Goal: Task Accomplishment & Management: Complete application form

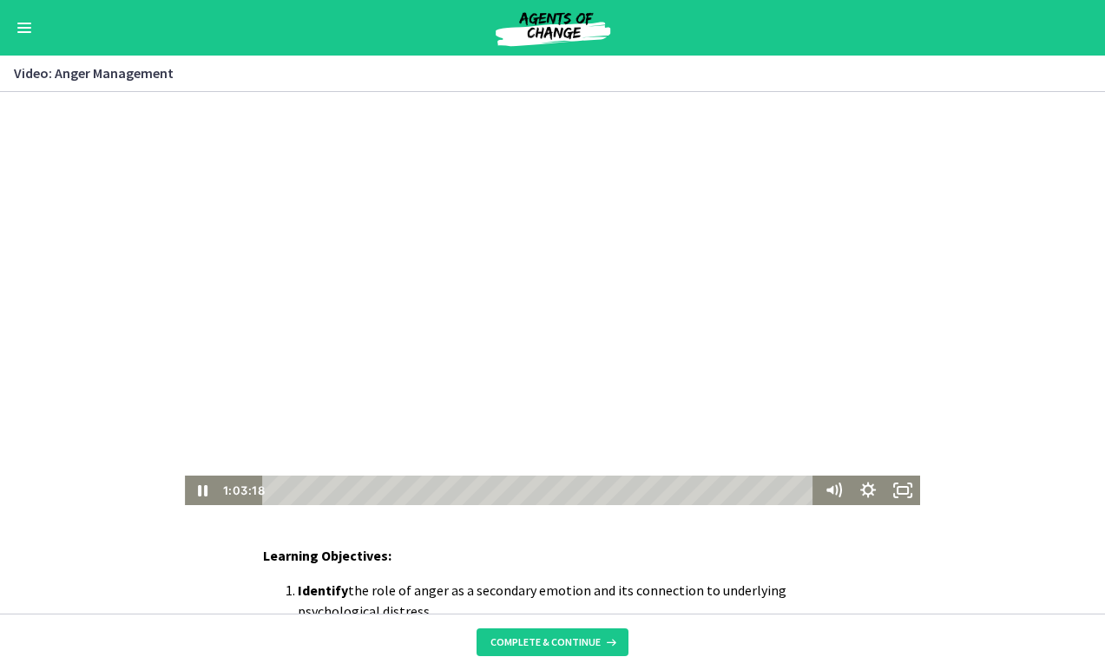
scroll to position [75, 0]
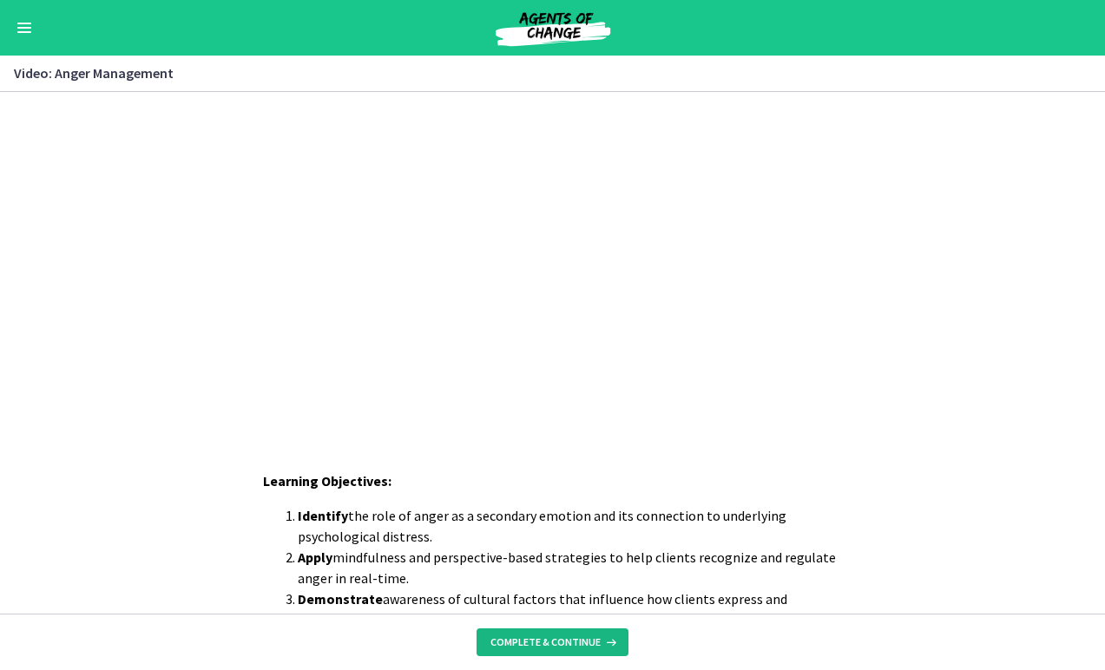
click at [573, 646] on span "Complete & continue" at bounding box center [546, 643] width 110 height 14
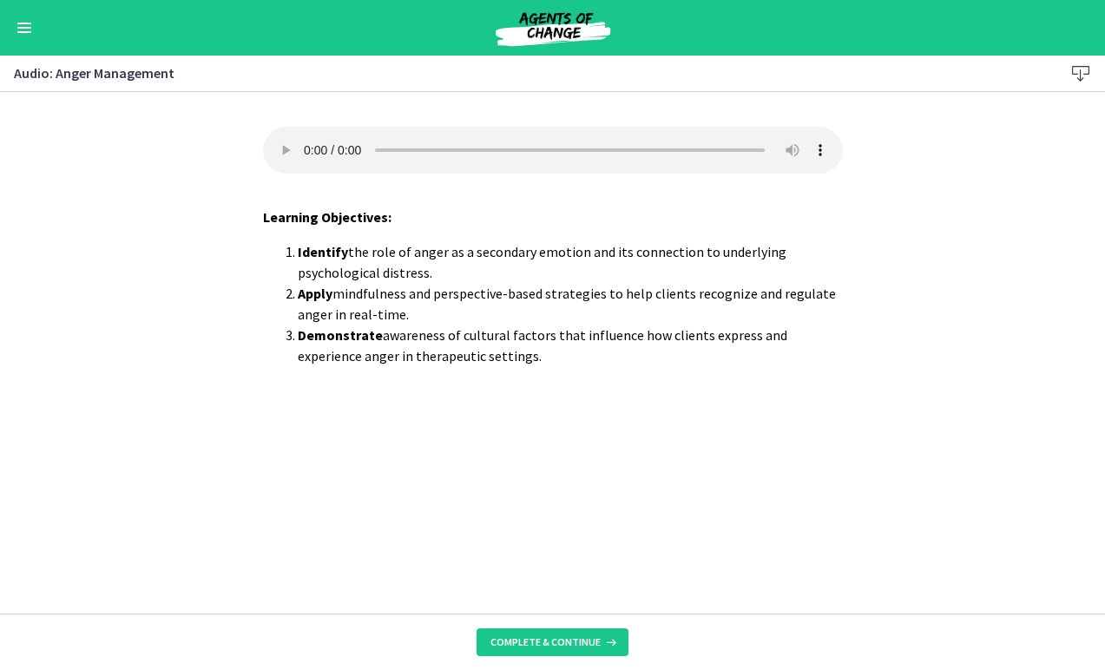
click at [575, 625] on footer "Complete & continue" at bounding box center [552, 642] width 1105 height 56
click at [576, 649] on span "Complete & continue" at bounding box center [546, 643] width 110 height 14
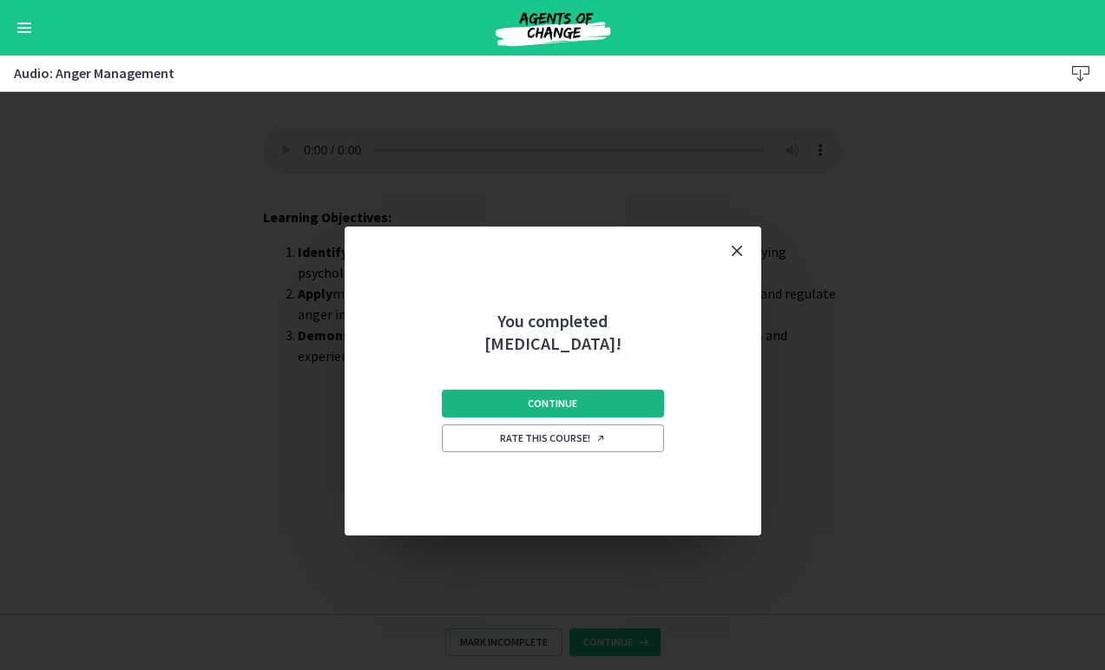
click at [590, 403] on button "Continue" at bounding box center [553, 404] width 222 height 28
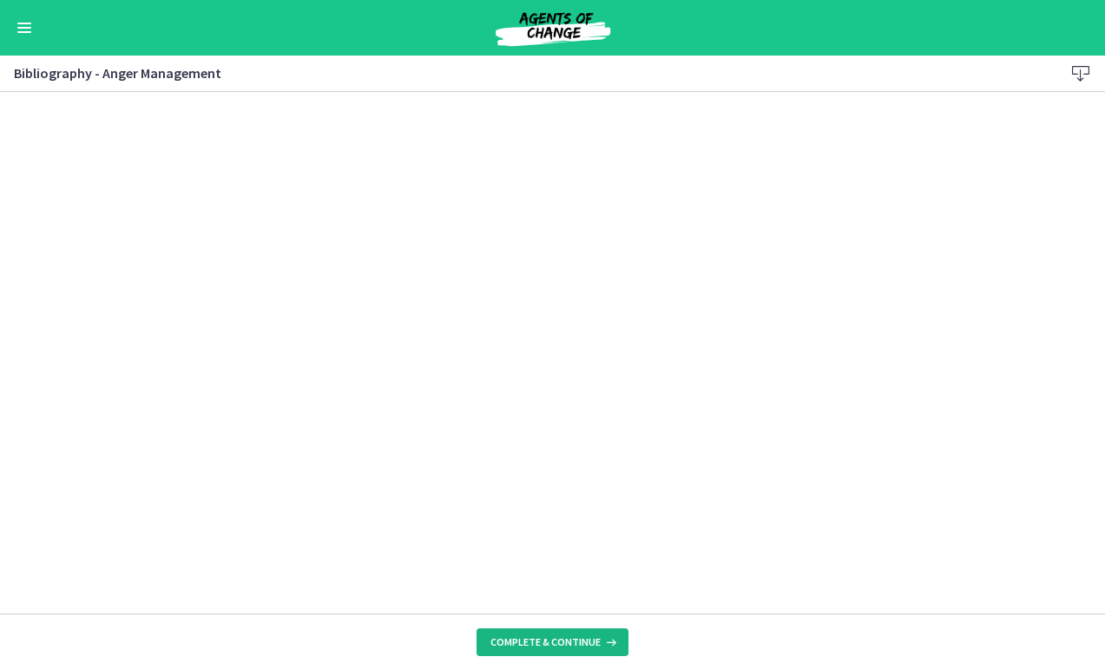
click at [501, 655] on button "Complete & continue" at bounding box center [553, 643] width 152 height 28
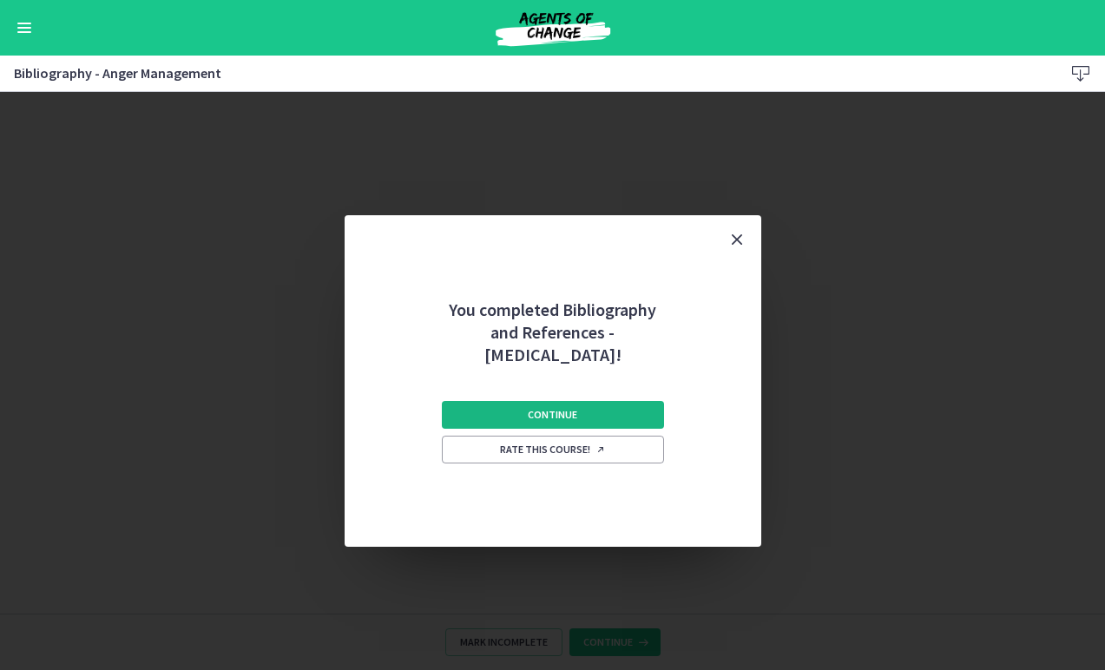
click at [570, 416] on span "Continue" at bounding box center [552, 415] width 49 height 14
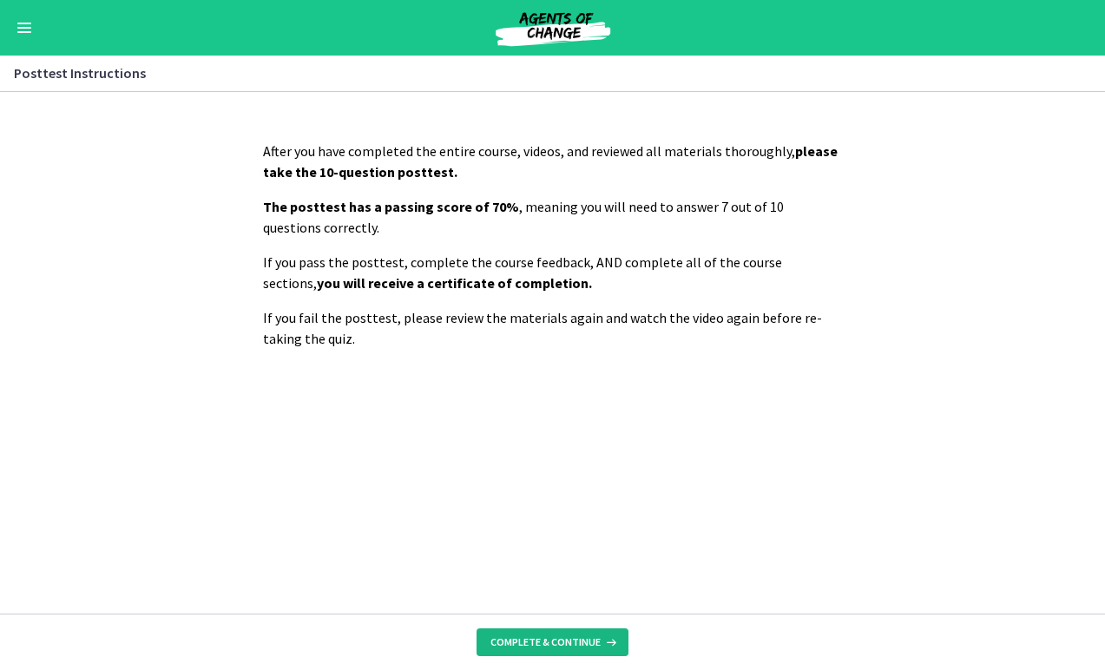
click at [560, 632] on button "Complete & continue" at bounding box center [553, 643] width 152 height 28
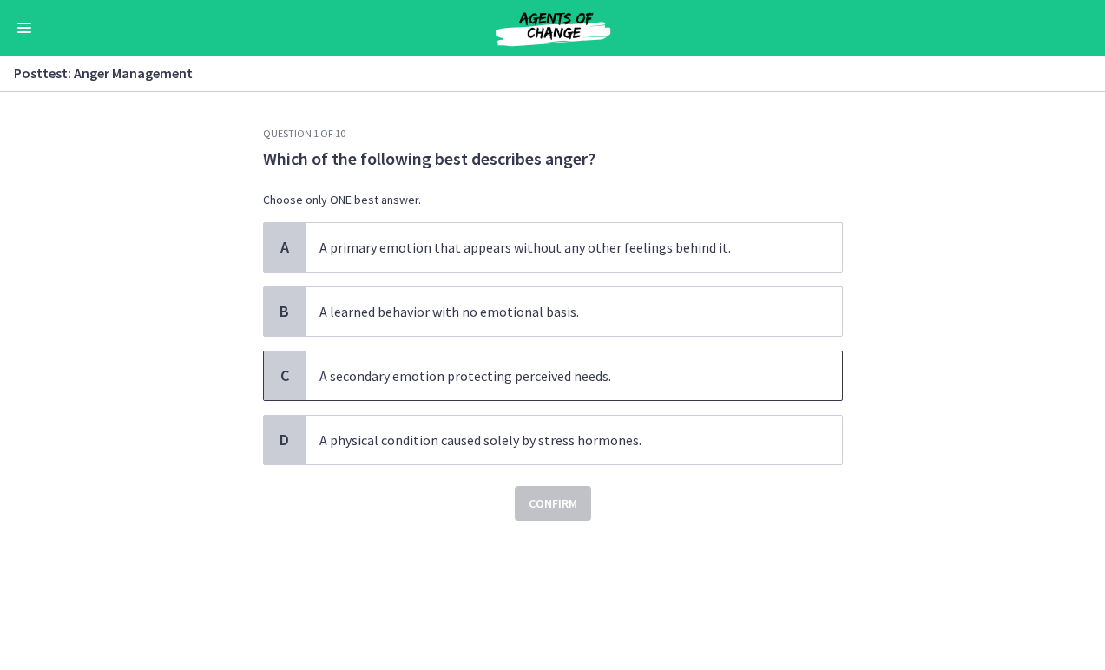
click at [620, 376] on span "A secondary emotion protecting perceived needs." at bounding box center [574, 376] width 537 height 49
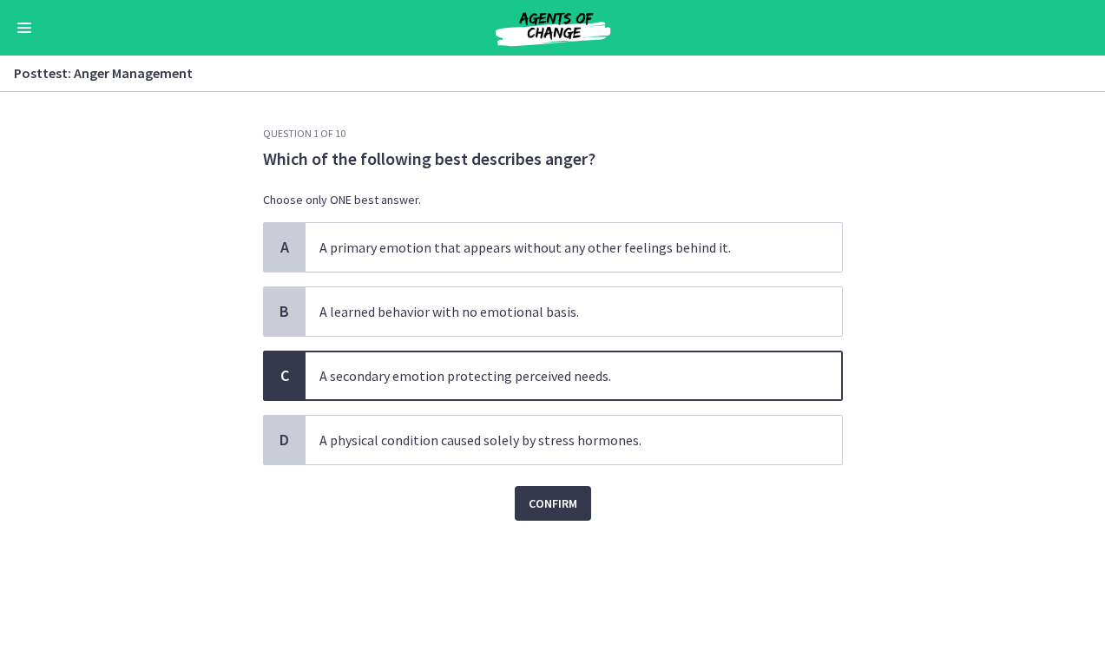
click at [563, 484] on div "Confirm" at bounding box center [553, 493] width 580 height 56
click at [565, 501] on span "Confirm" at bounding box center [553, 503] width 49 height 21
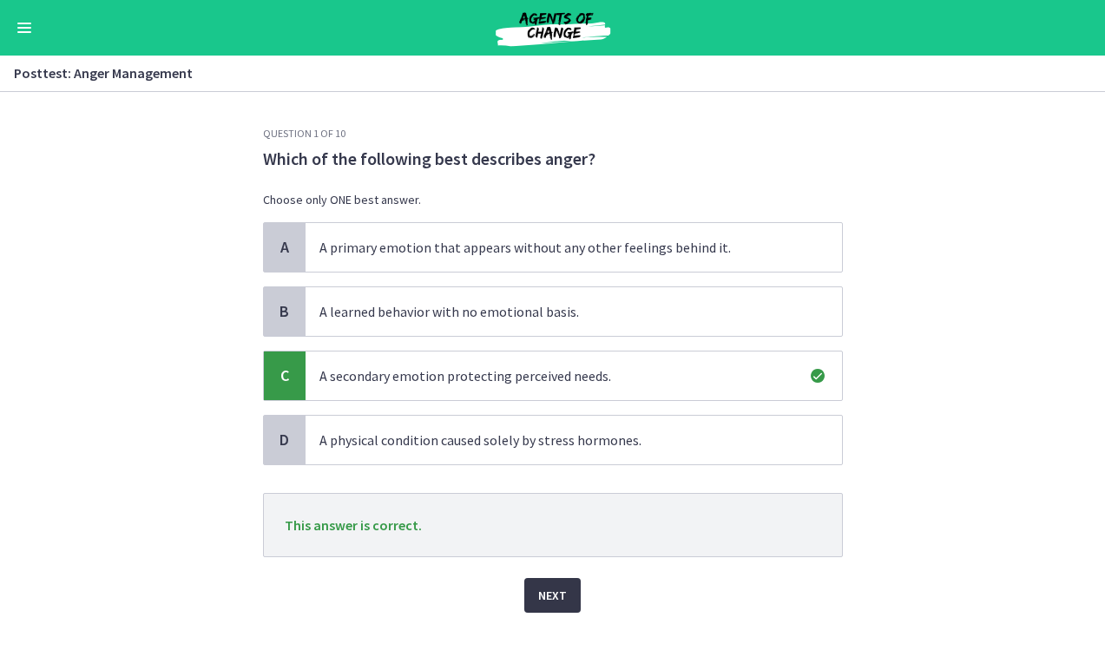
click at [566, 597] on button "Next" at bounding box center [552, 595] width 56 height 35
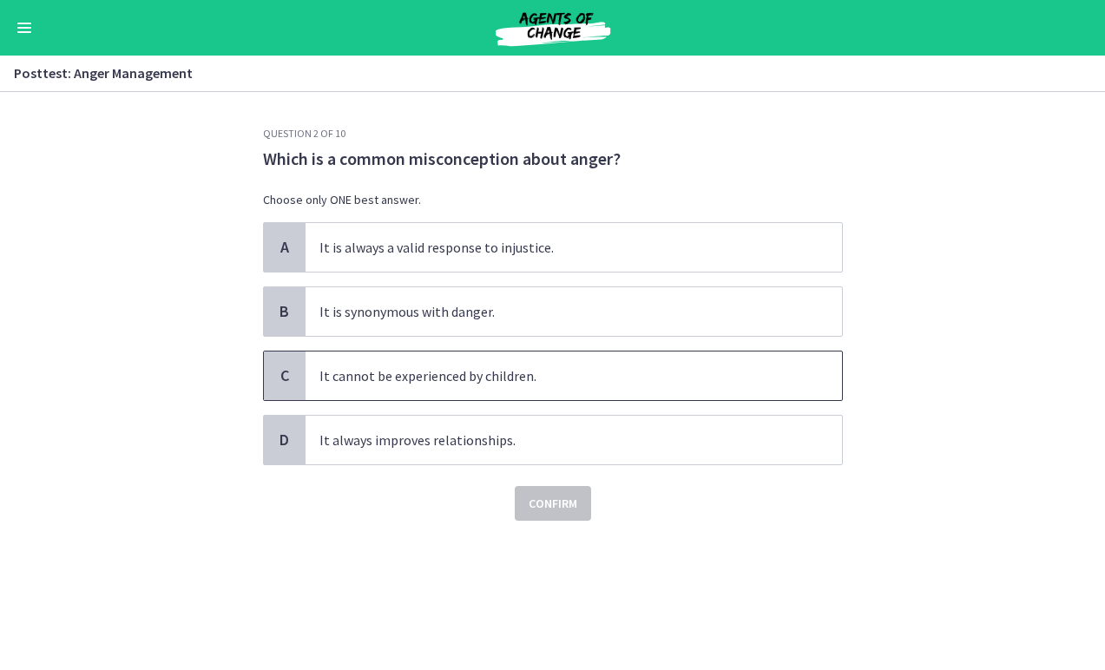
click at [546, 375] on span "It cannot be experienced by children." at bounding box center [574, 376] width 537 height 49
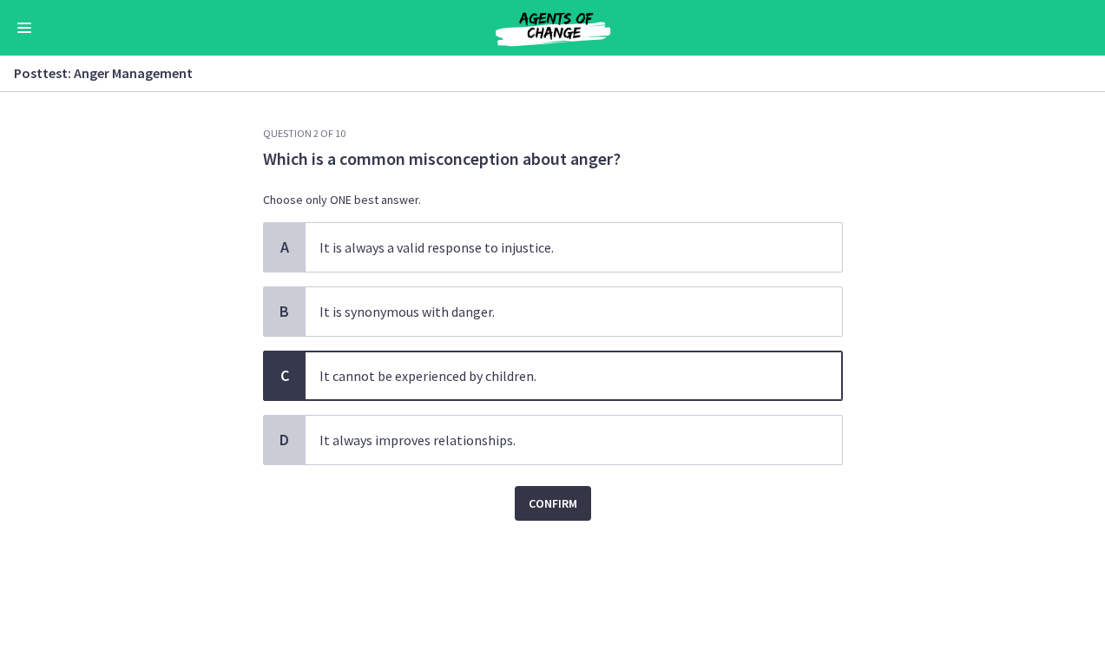
click at [546, 509] on span "Confirm" at bounding box center [553, 503] width 49 height 21
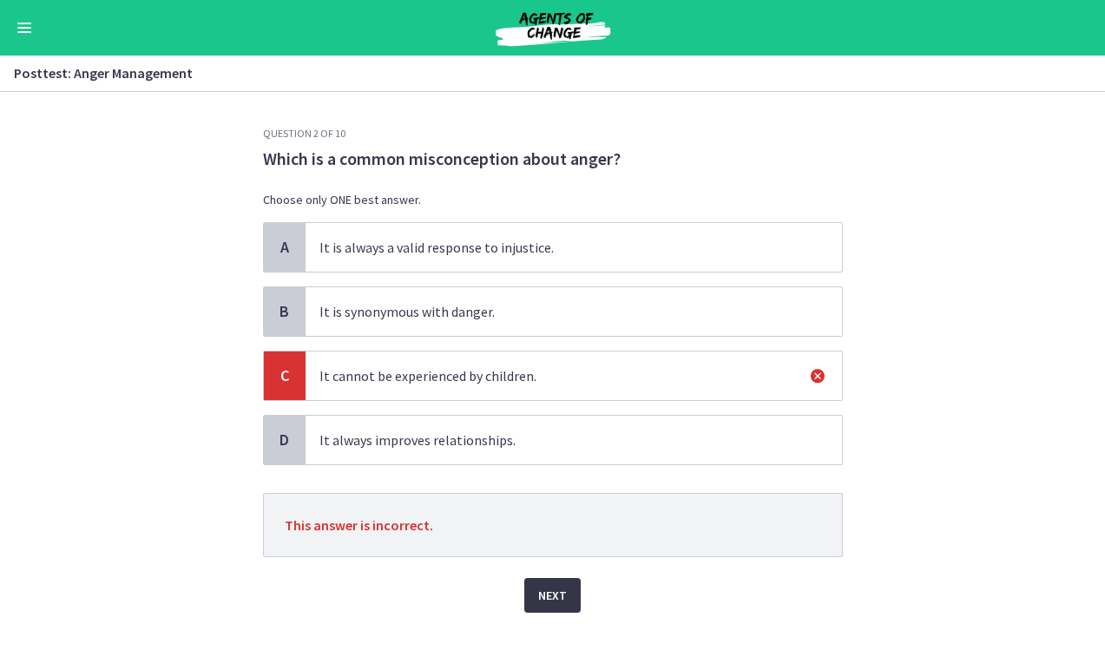
click at [553, 585] on span "Next" at bounding box center [552, 595] width 29 height 21
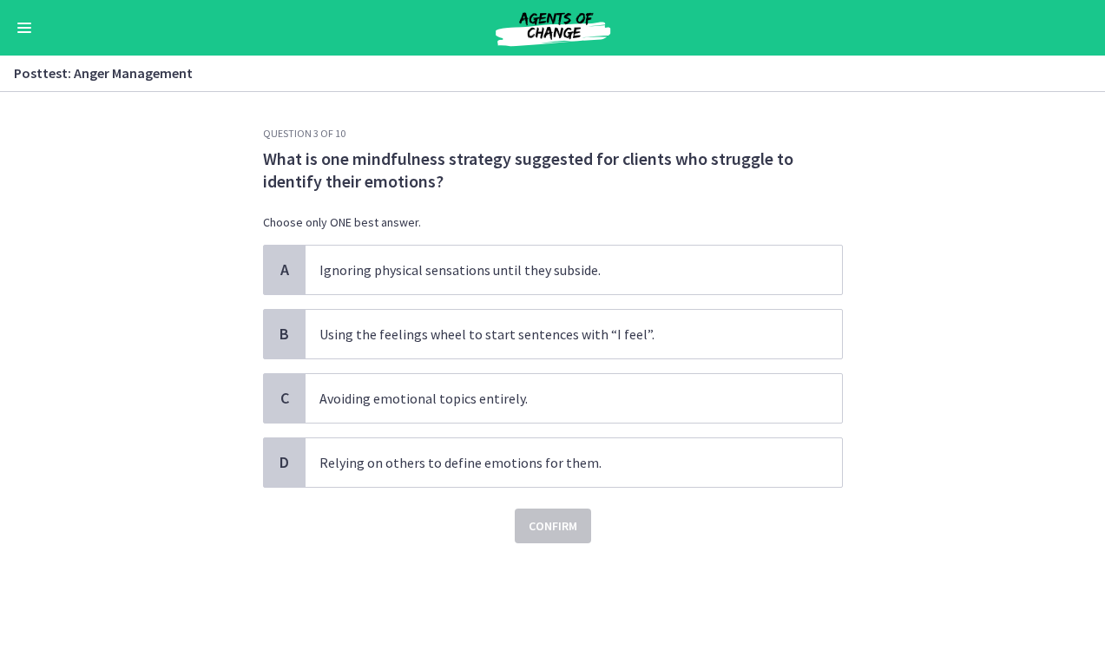
click at [557, 362] on div "A Ignoring physical sensations until they subside. B Using the feelings wheel t…" at bounding box center [553, 366] width 580 height 243
click at [548, 346] on span "Using the feelings wheel to start sentences with “I feel”." at bounding box center [574, 334] width 537 height 49
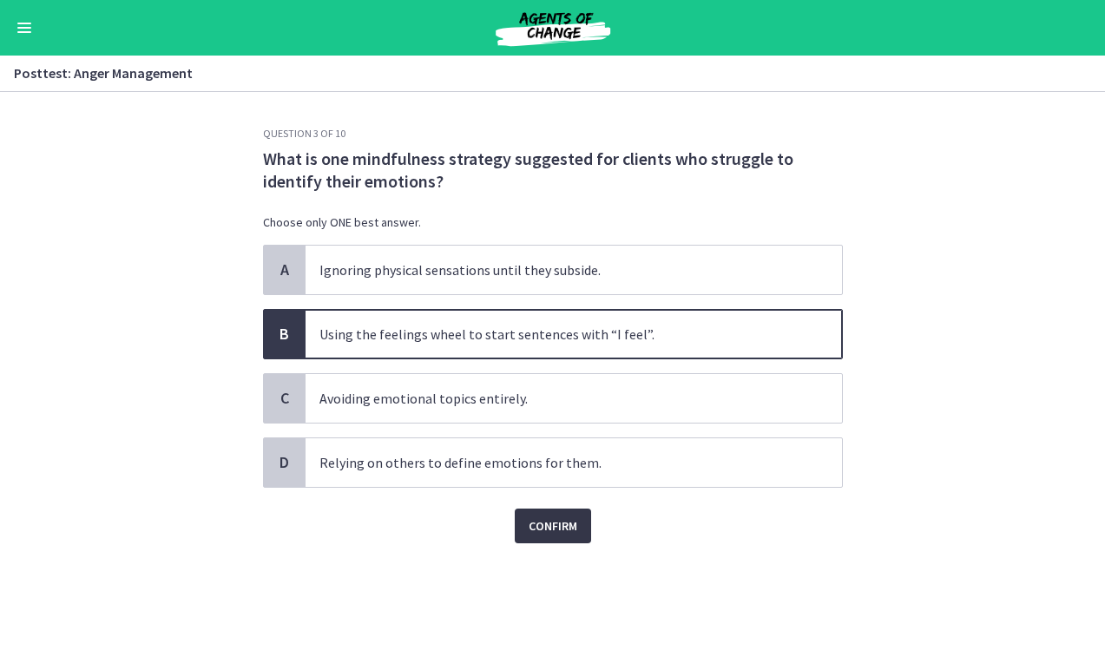
click at [550, 537] on button "Confirm" at bounding box center [553, 526] width 76 height 35
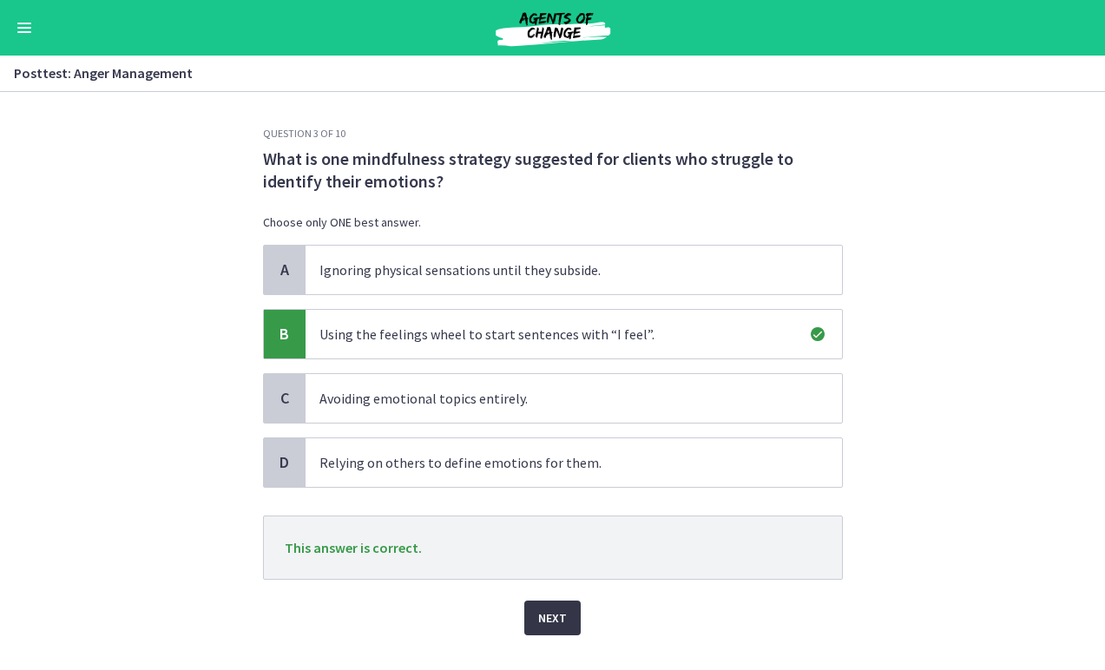
click at [559, 609] on span "Next" at bounding box center [552, 618] width 29 height 21
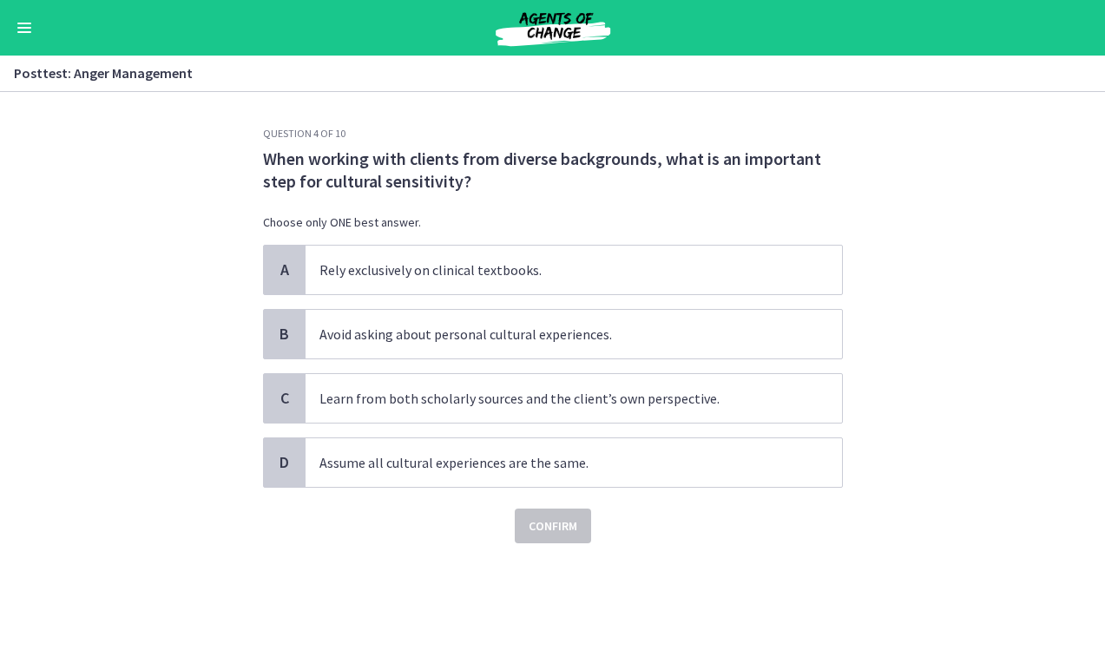
click at [587, 425] on div "A Rely exclusively on clinical textbooks. B Avoid asking about personal cultura…" at bounding box center [553, 366] width 580 height 243
click at [577, 414] on span "Learn from both scholarly sources and the client’s own perspective." at bounding box center [574, 398] width 537 height 49
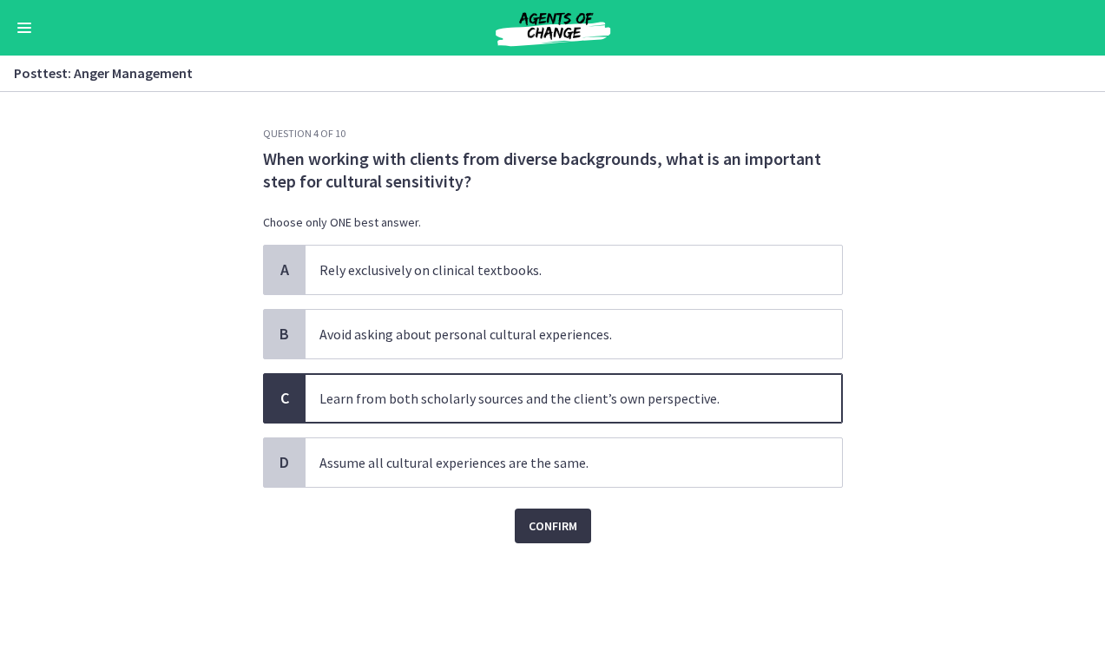
click at [560, 542] on button "Confirm" at bounding box center [553, 526] width 76 height 35
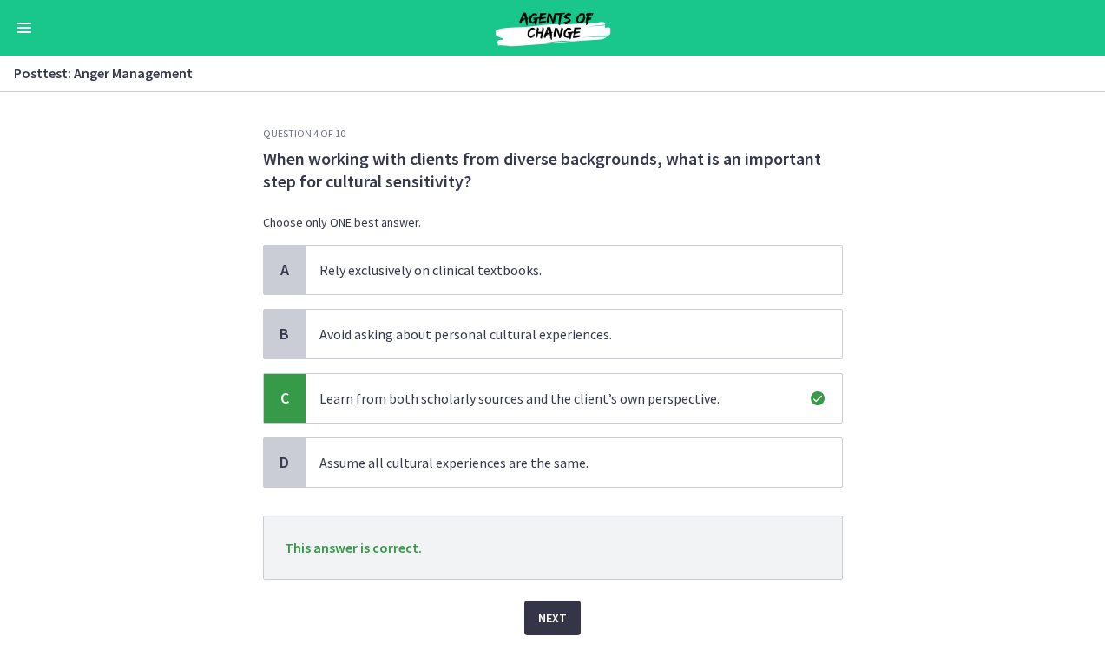
click at [550, 604] on button "Next" at bounding box center [552, 618] width 56 height 35
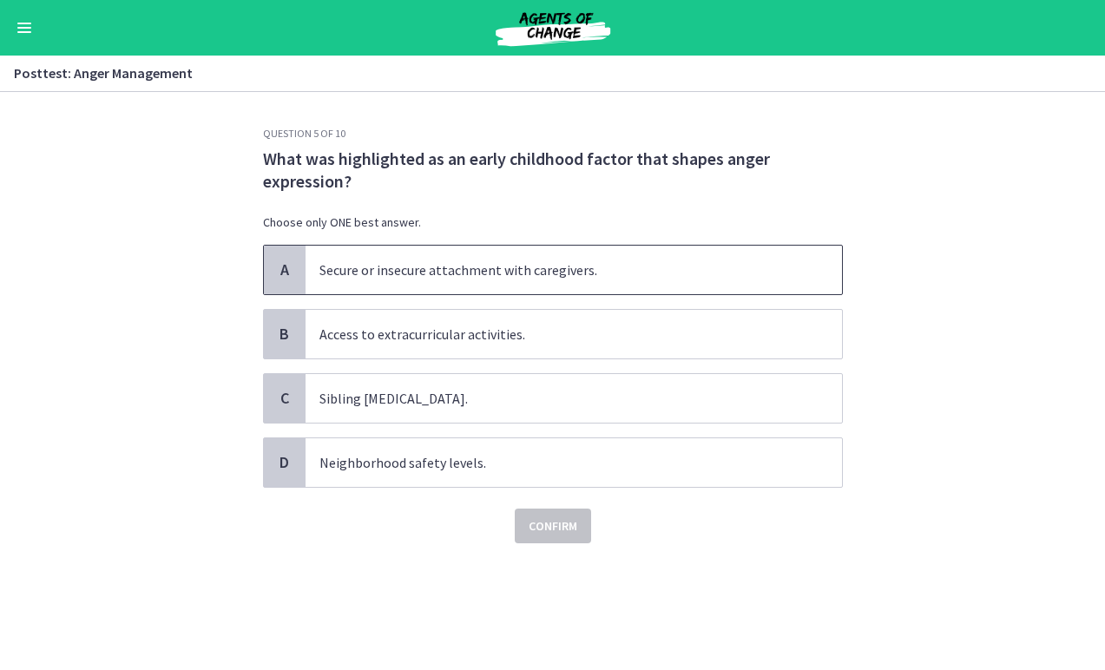
click at [585, 270] on span "Secure or insecure attachment with caregivers." at bounding box center [574, 270] width 537 height 49
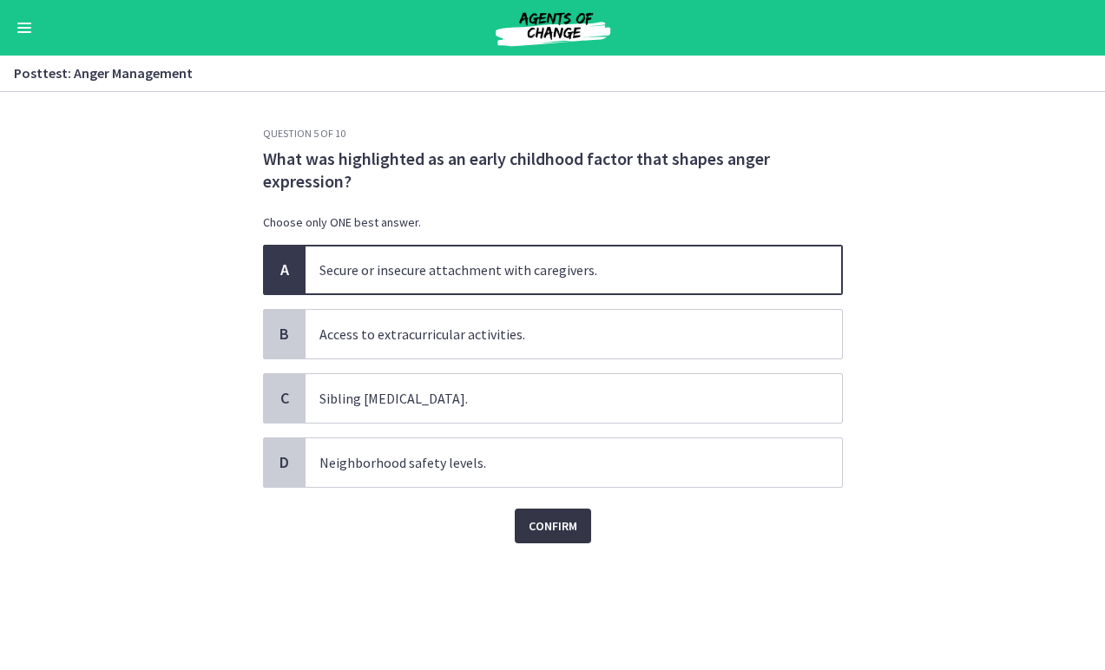
click at [562, 532] on span "Confirm" at bounding box center [553, 526] width 49 height 21
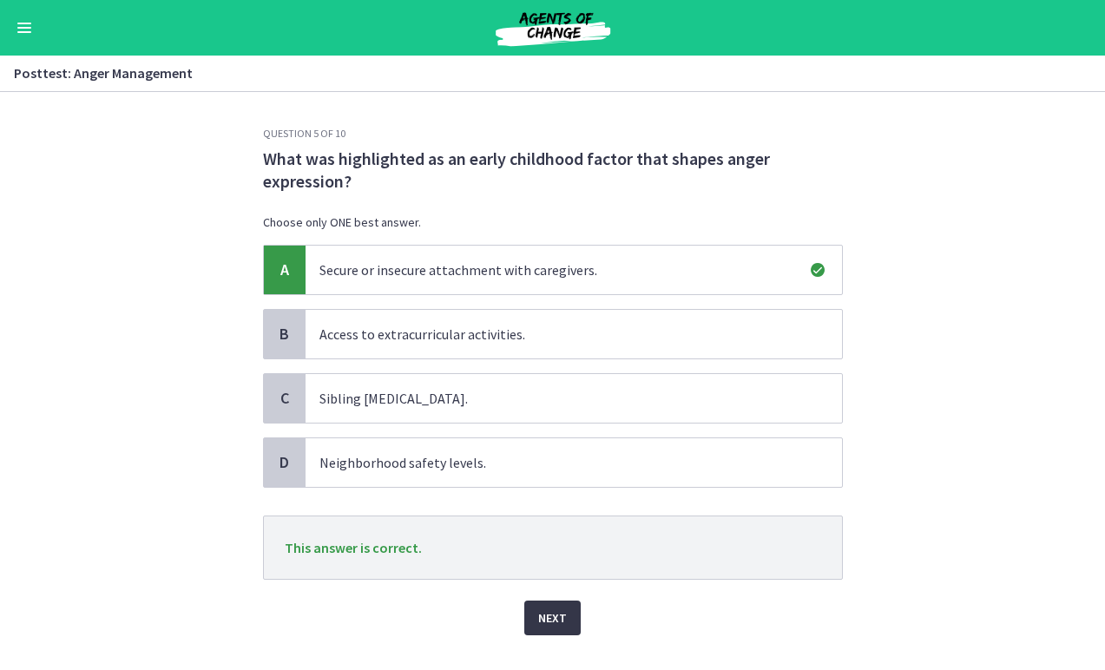
click at [560, 629] on button "Next" at bounding box center [552, 618] width 56 height 35
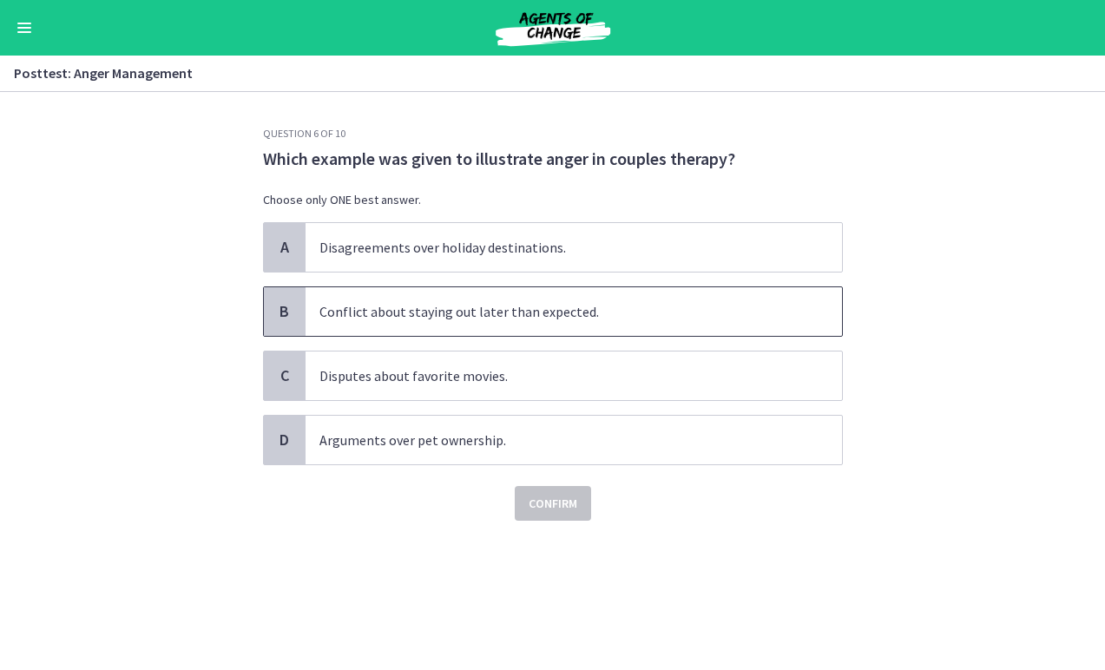
click at [636, 308] on span "Conflict about staying out later than expected." at bounding box center [574, 311] width 537 height 49
click at [567, 512] on span "Confirm" at bounding box center [553, 503] width 49 height 21
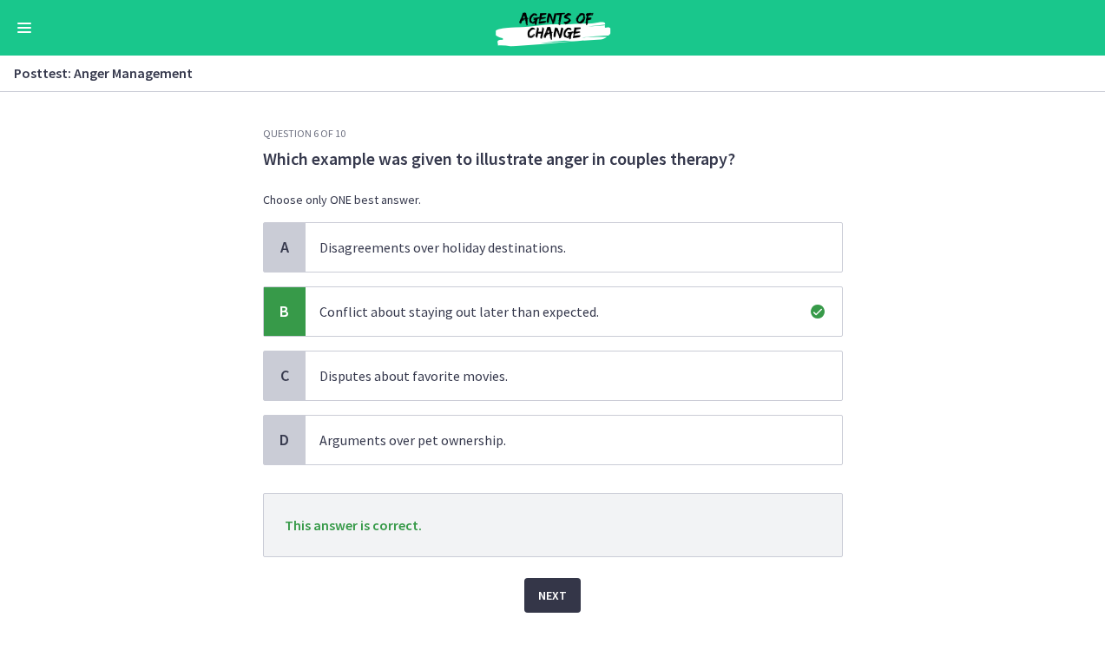
click at [558, 609] on button "Next" at bounding box center [552, 595] width 56 height 35
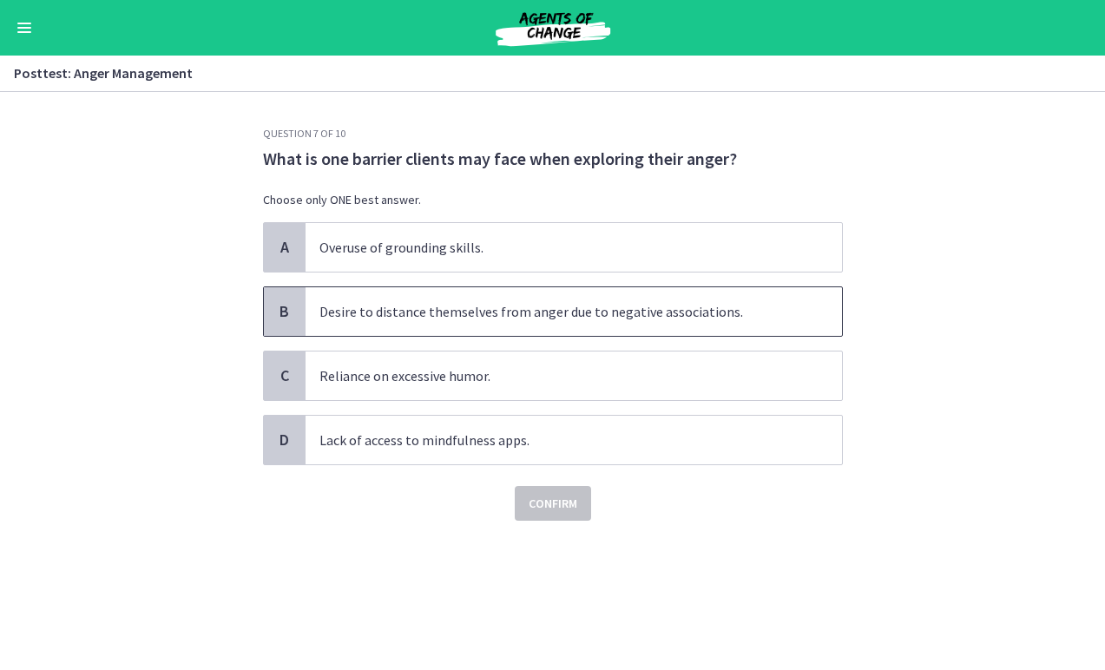
click at [626, 318] on span "Desire to distance themselves from anger due to negative associations." at bounding box center [574, 311] width 537 height 49
click at [538, 513] on span "Confirm" at bounding box center [553, 503] width 49 height 21
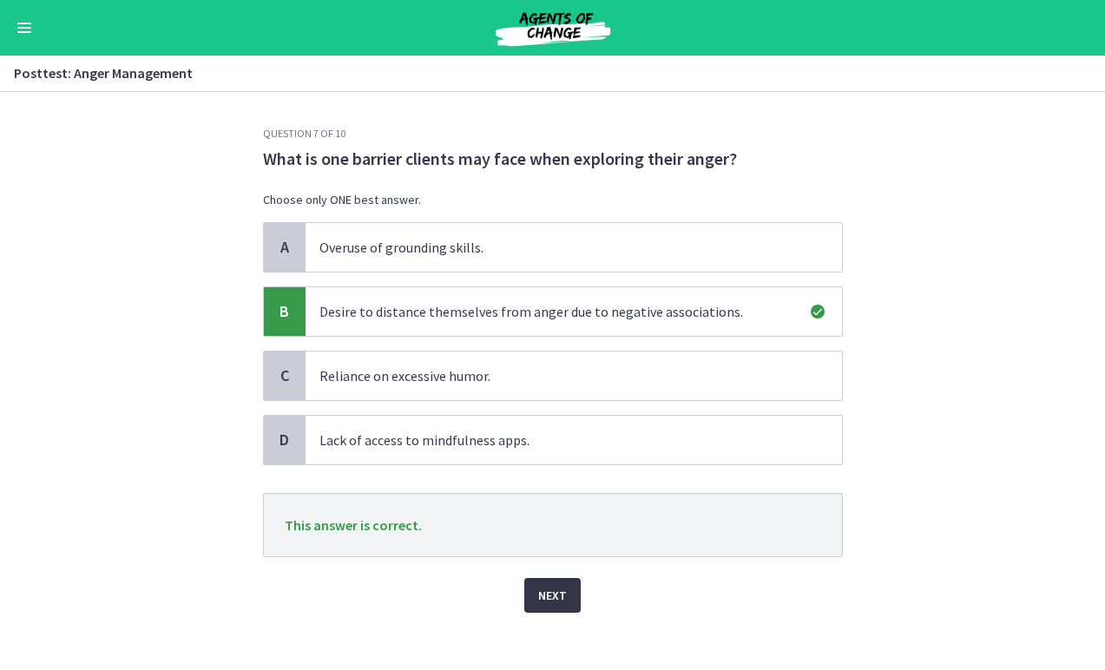
click at [543, 585] on span "Next" at bounding box center [552, 595] width 29 height 21
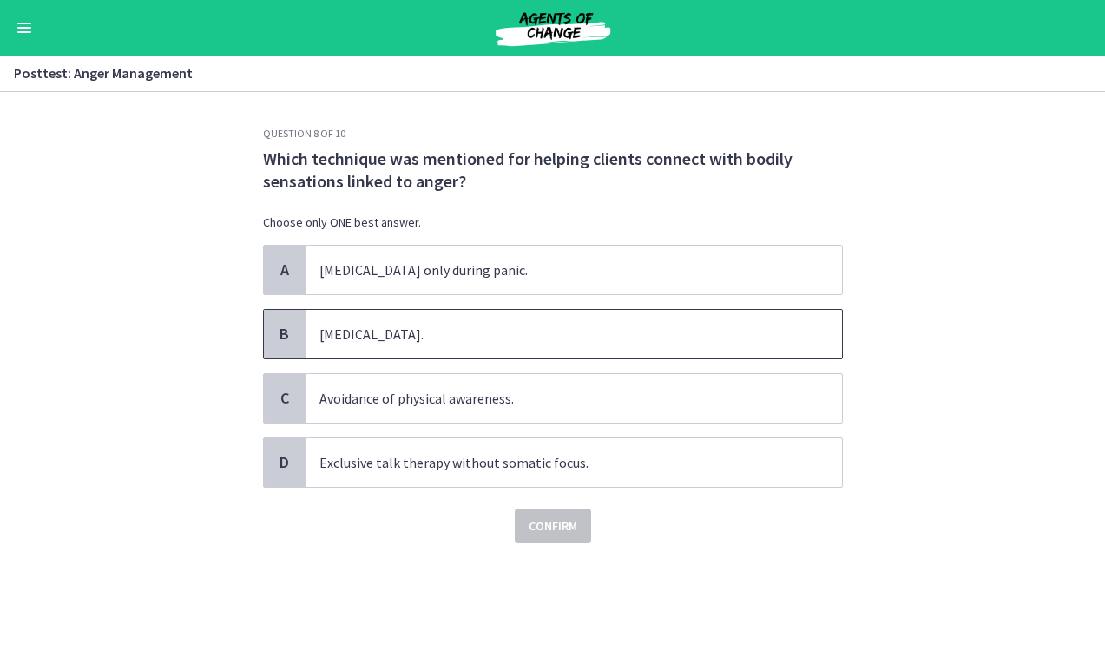
click at [590, 331] on span "Progressive muscle relaxation." at bounding box center [574, 334] width 537 height 49
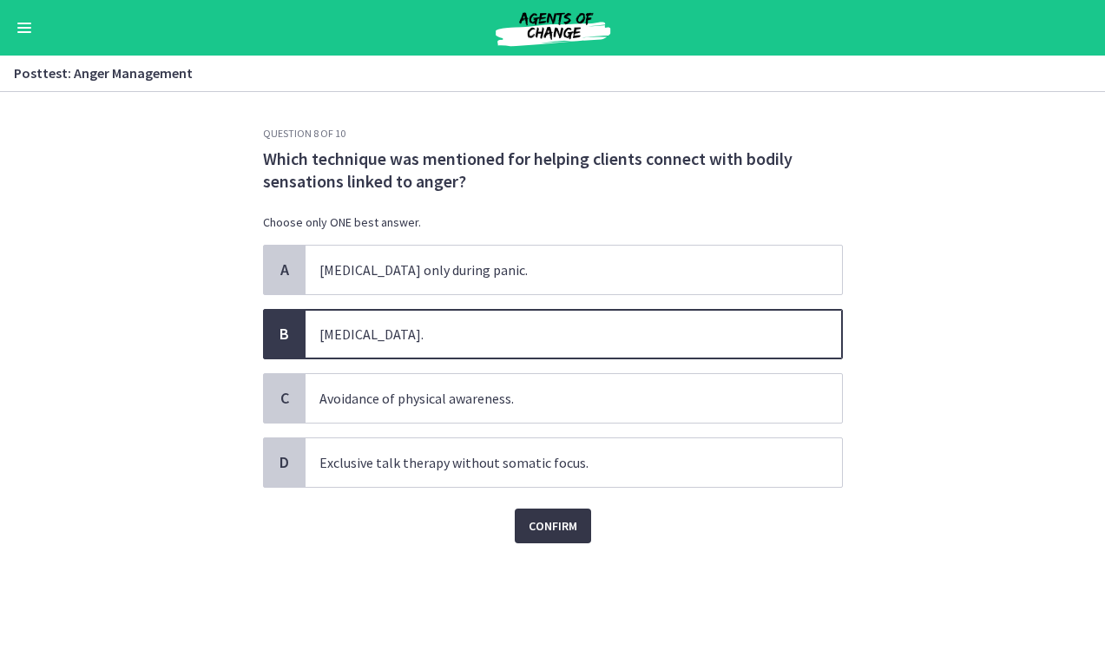
click at [550, 530] on span "Confirm" at bounding box center [553, 526] width 49 height 21
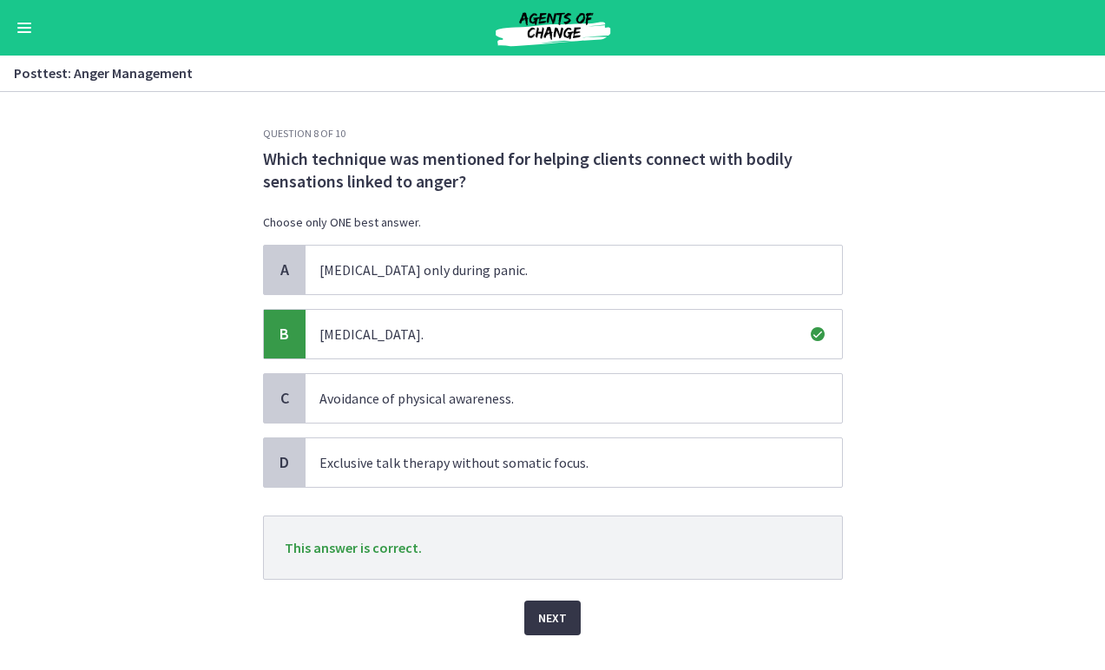
click at [555, 616] on span "Next" at bounding box center [552, 618] width 29 height 21
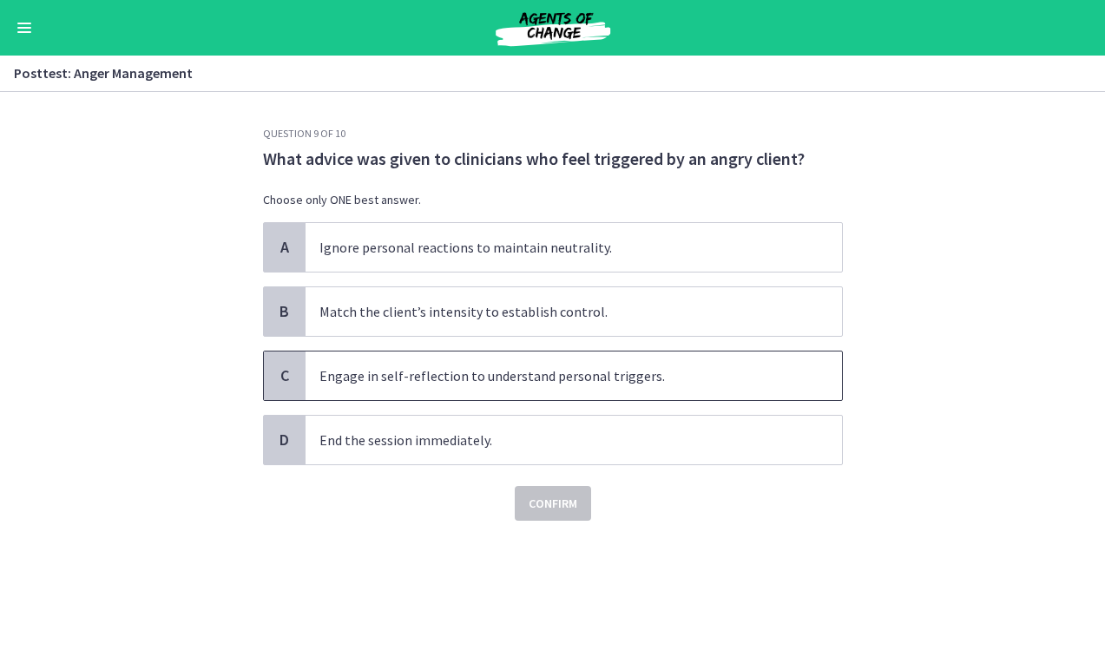
click at [580, 390] on span "Engage in self-reflection to understand personal triggers." at bounding box center [574, 376] width 537 height 49
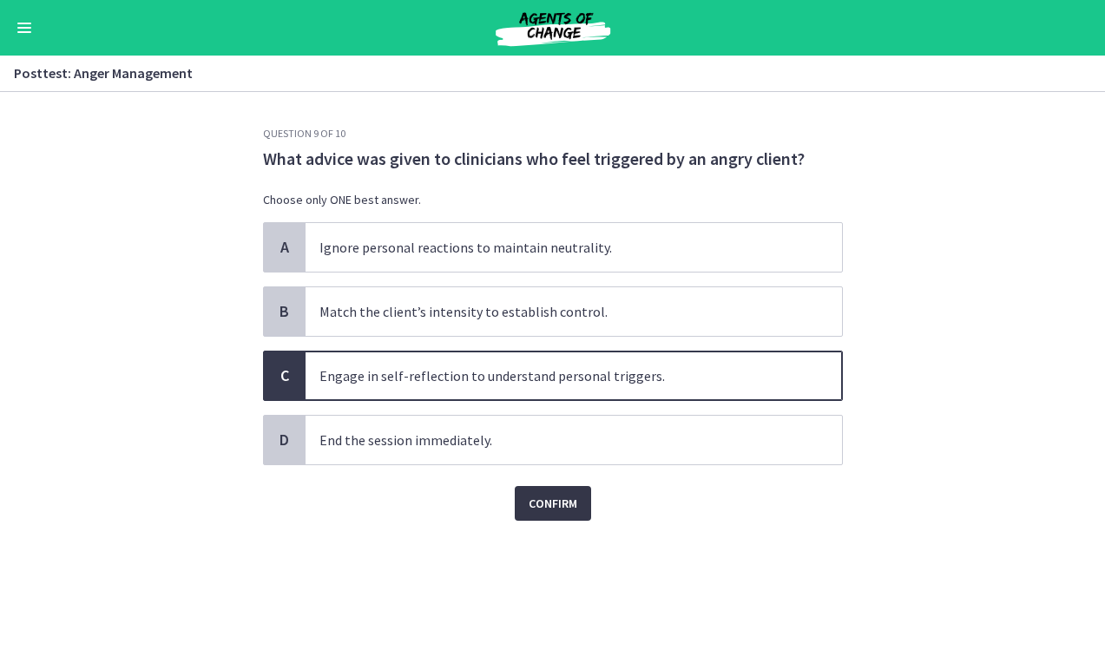
click at [559, 504] on span "Confirm" at bounding box center [553, 503] width 49 height 21
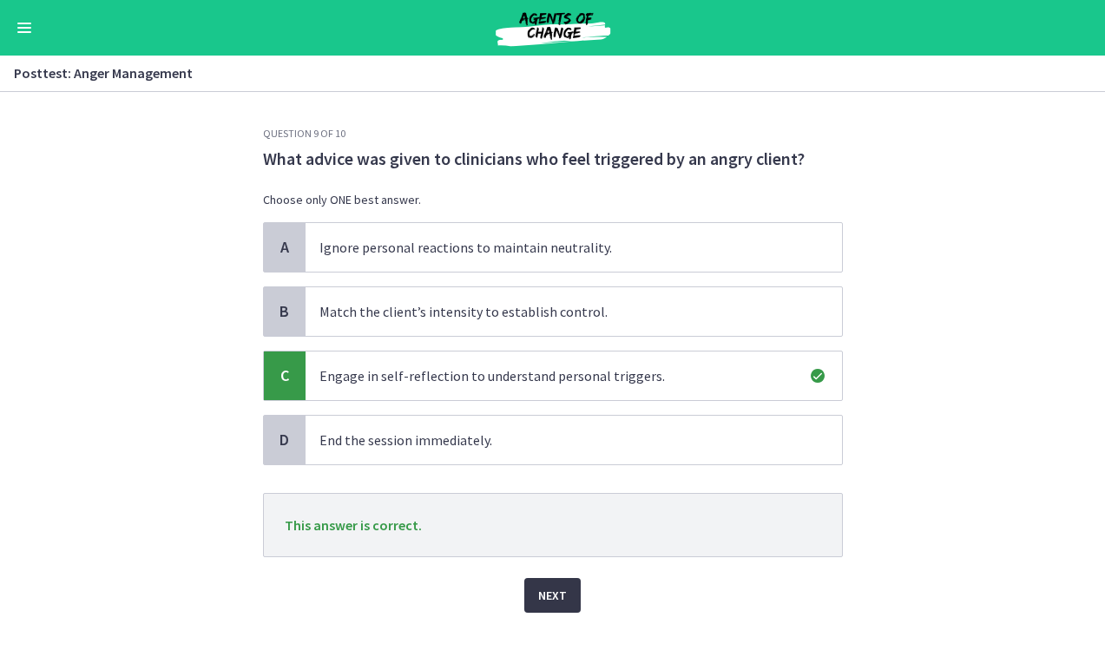
click at [559, 585] on span "Next" at bounding box center [552, 595] width 29 height 21
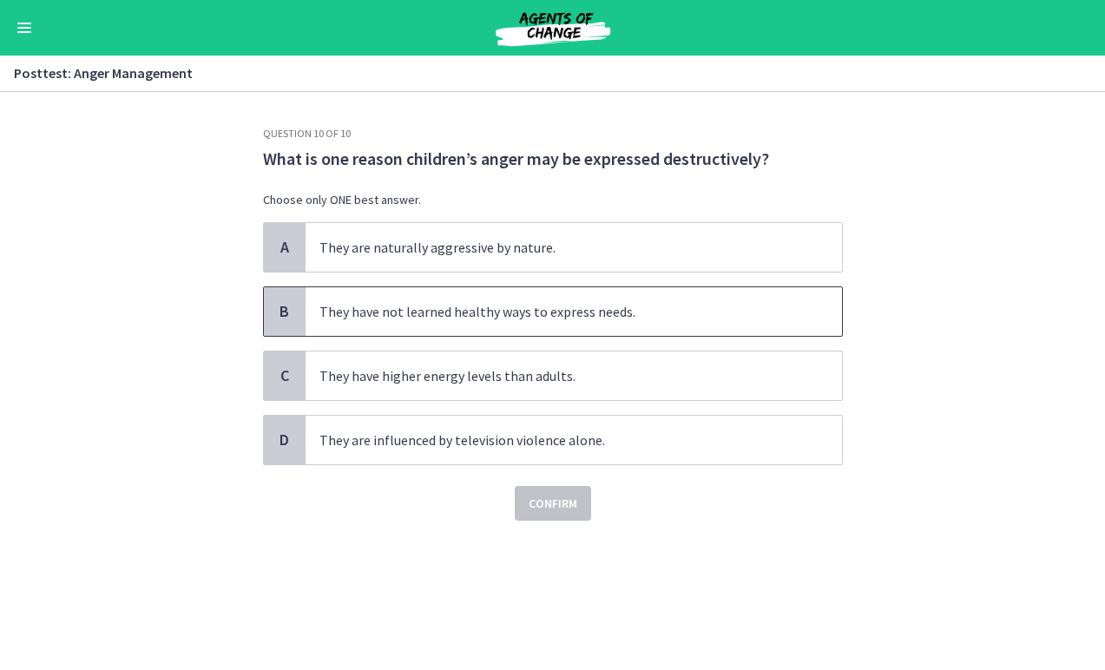
click at [608, 295] on span "They have not learned healthy ways to express needs." at bounding box center [574, 311] width 537 height 49
click at [555, 512] on span "Confirm" at bounding box center [553, 503] width 49 height 21
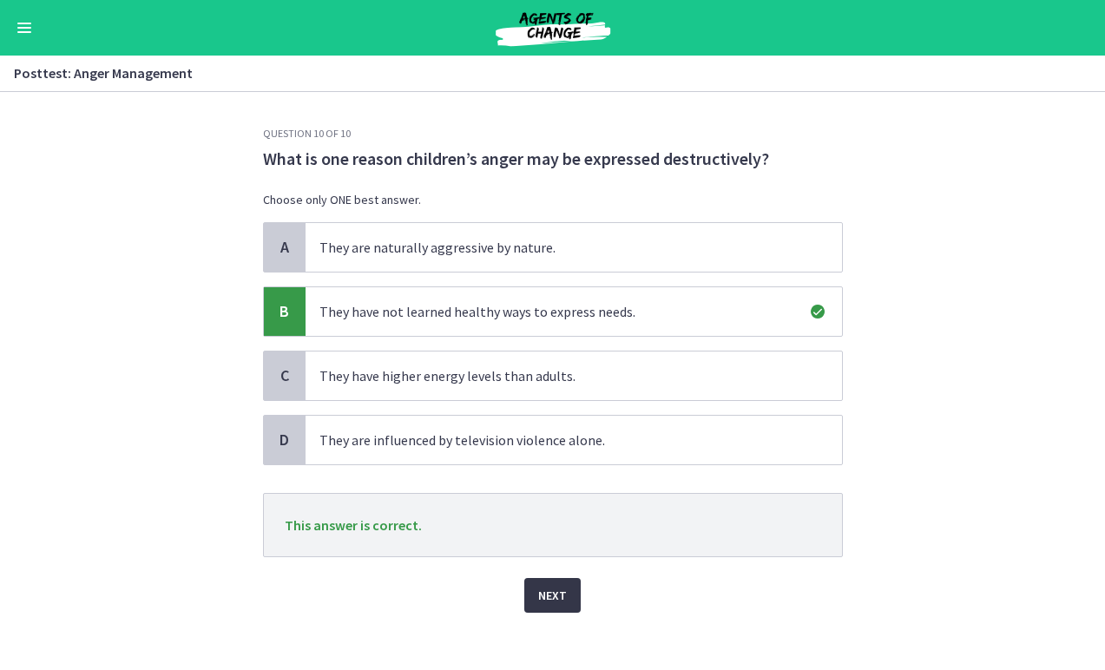
click at [563, 598] on span "Next" at bounding box center [552, 595] width 29 height 21
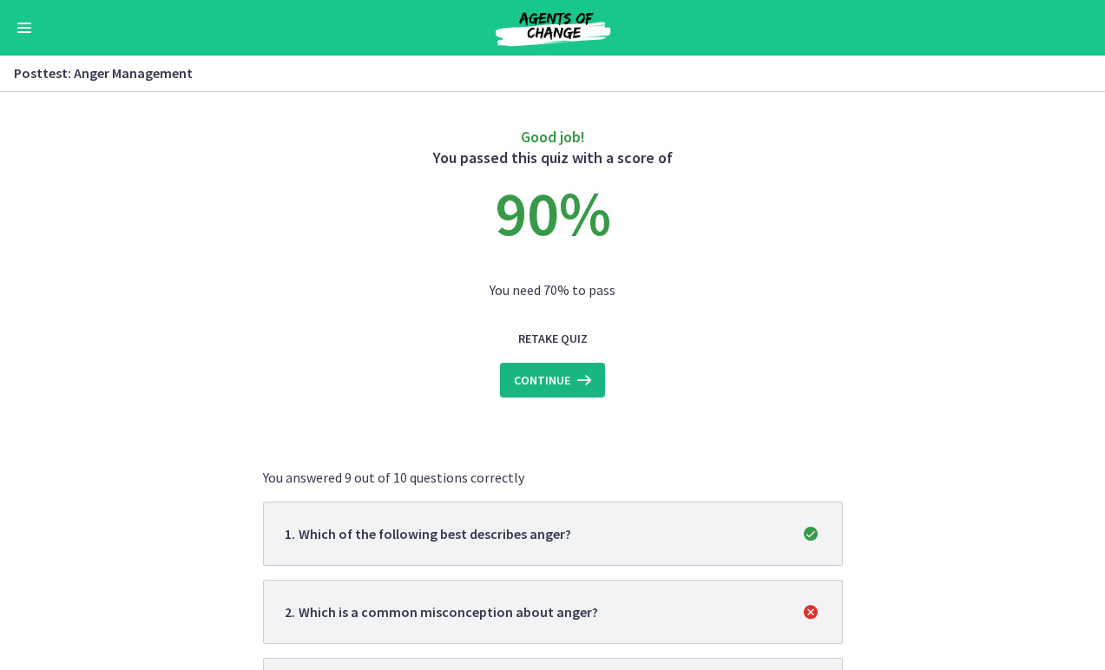
click at [592, 386] on icon at bounding box center [582, 380] width 24 height 21
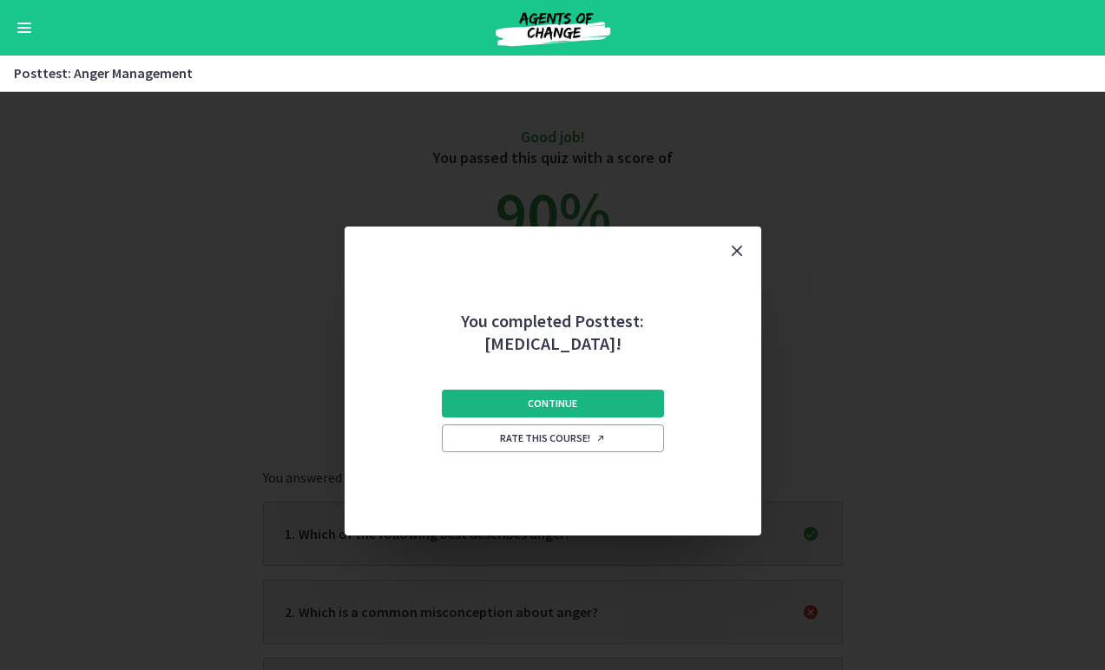
click at [594, 412] on button "Continue" at bounding box center [553, 404] width 222 height 28
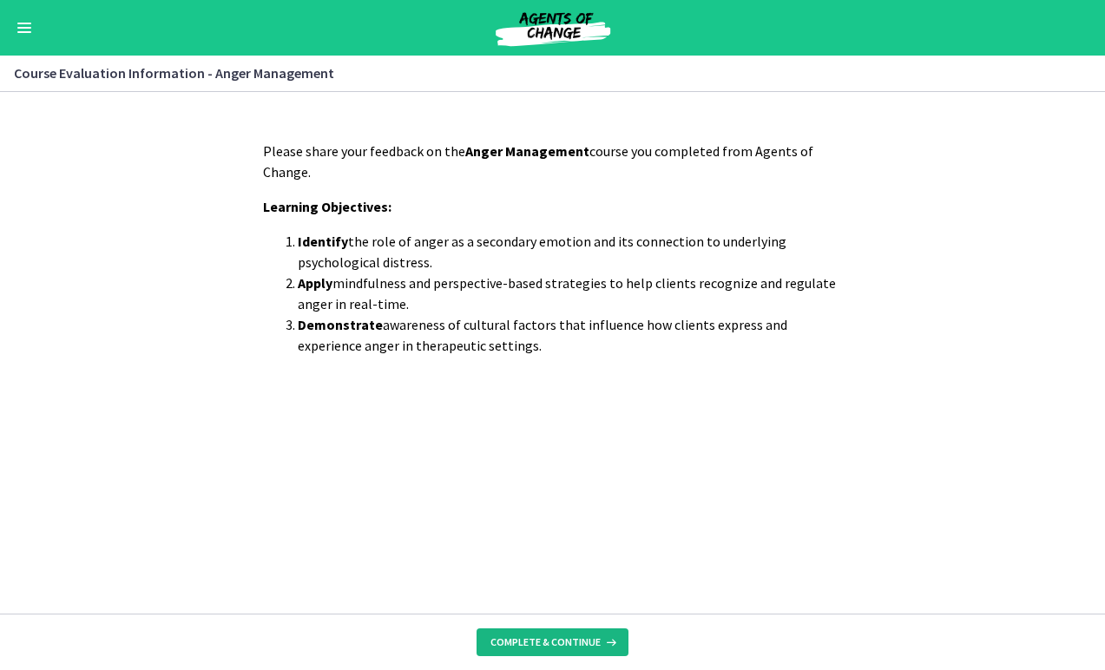
click at [564, 631] on button "Complete & continue" at bounding box center [553, 643] width 152 height 28
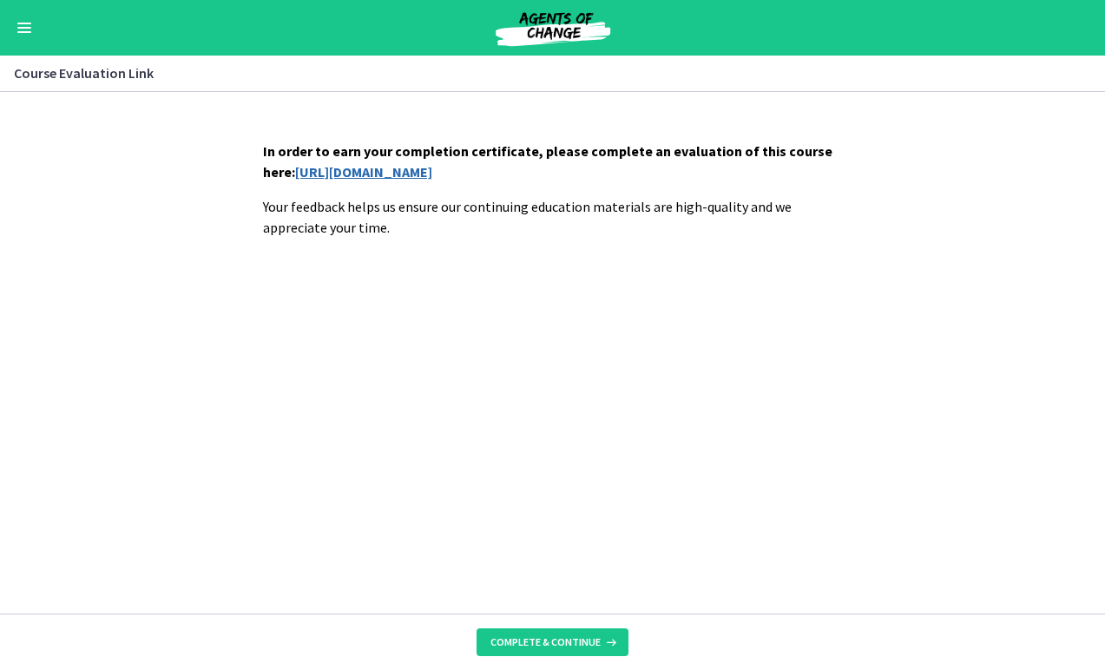
click at [432, 170] on link "https://forms.gle/5hHgNtdpJpjWiQmRA" at bounding box center [363, 171] width 137 height 17
click at [28, 19] on button "Enable menu" at bounding box center [24, 27] width 21 height 21
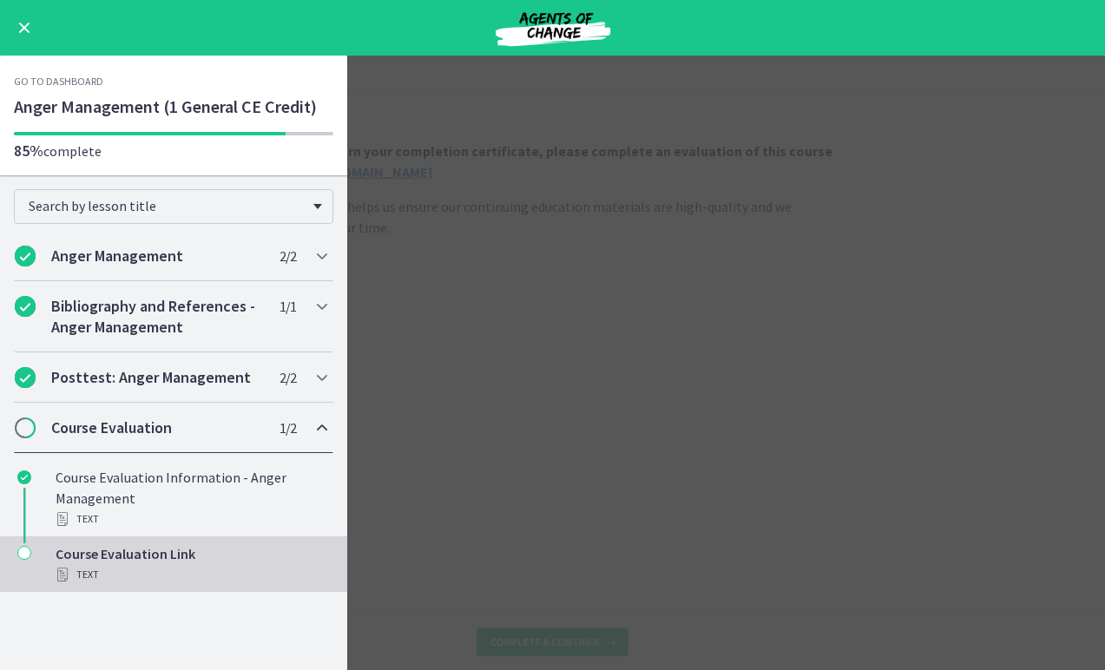
click at [115, 438] on h2 "Course Evaluation" at bounding box center [157, 428] width 212 height 21
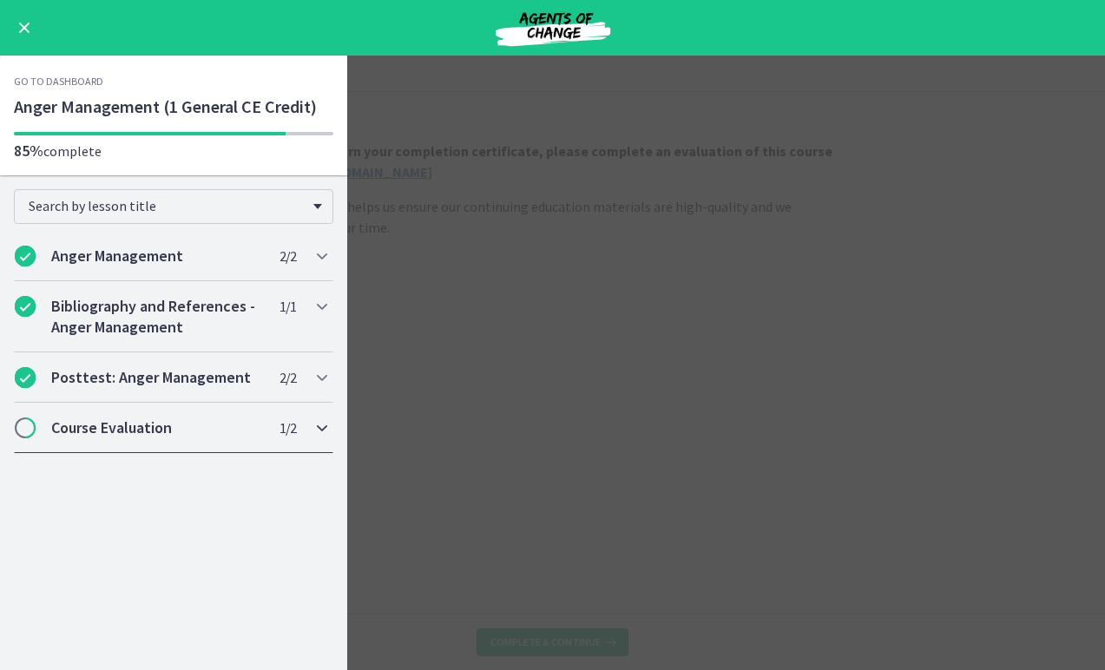
click at [131, 432] on h2 "Course Evaluation" at bounding box center [157, 428] width 212 height 21
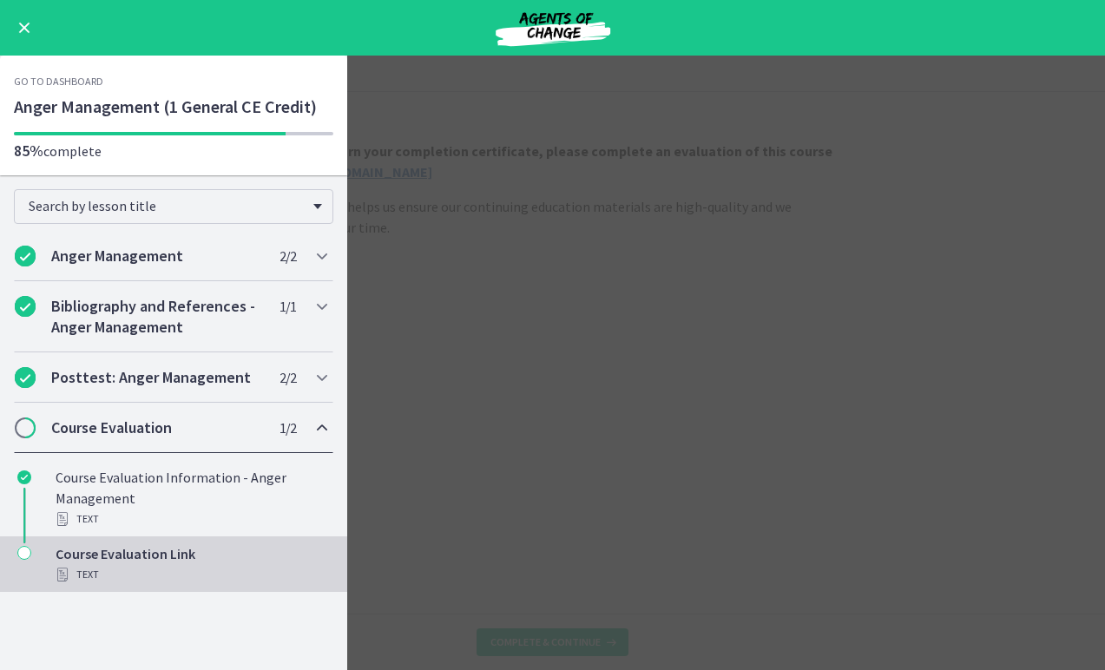
click at [135, 575] on div "Text" at bounding box center [191, 574] width 271 height 21
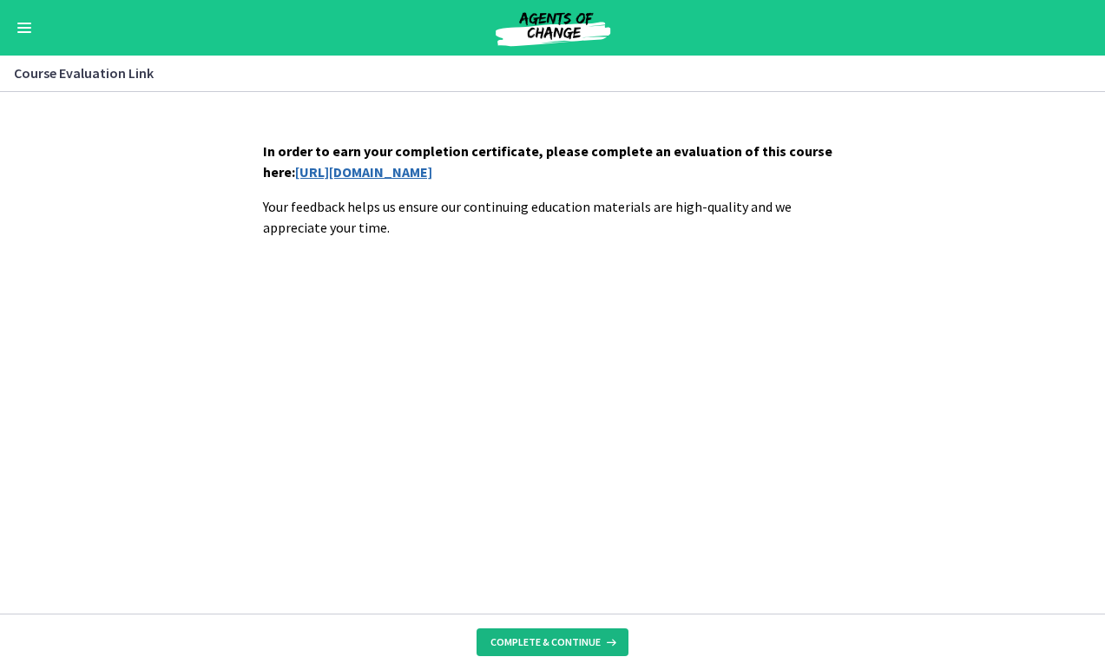
click at [517, 647] on span "Complete & continue" at bounding box center [546, 643] width 110 height 14
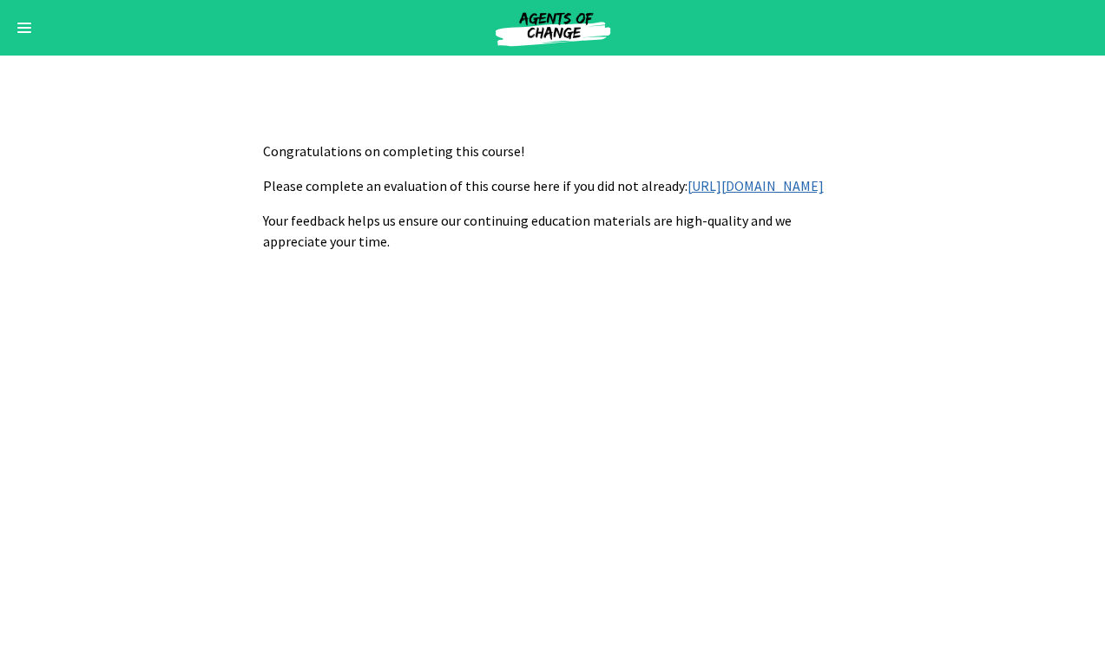
click at [6, 34] on div "Go to Dashboard" at bounding box center [552, 28] width 1105 height 56
click at [23, 35] on button "Enable menu" at bounding box center [24, 27] width 21 height 21
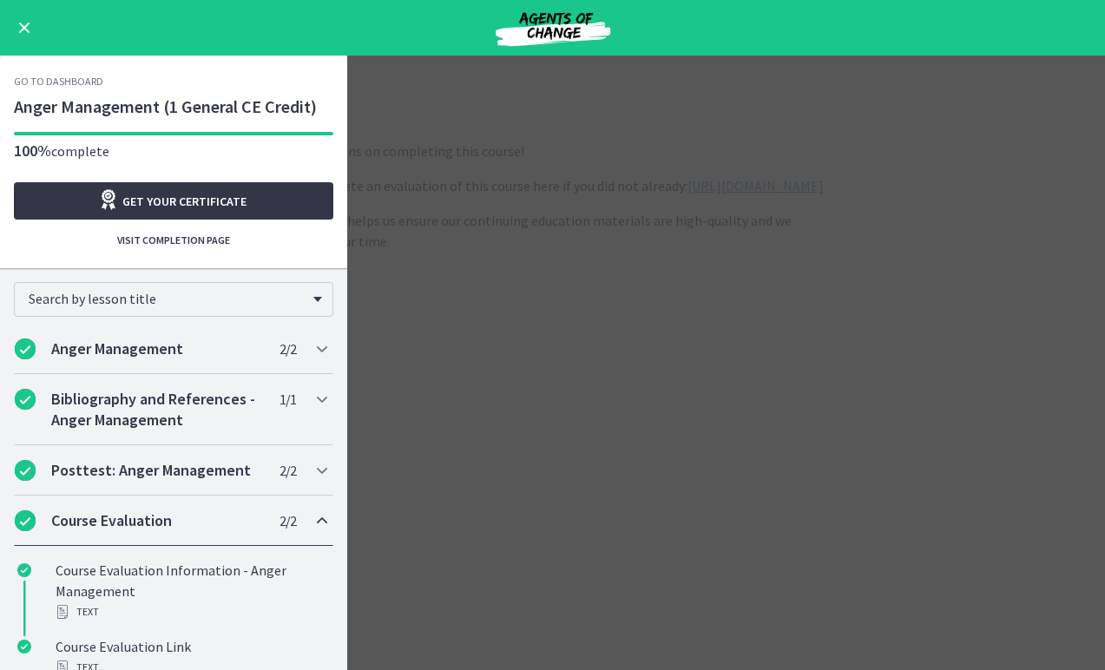
click at [124, 205] on span "Get your certificate" at bounding box center [184, 201] width 124 height 21
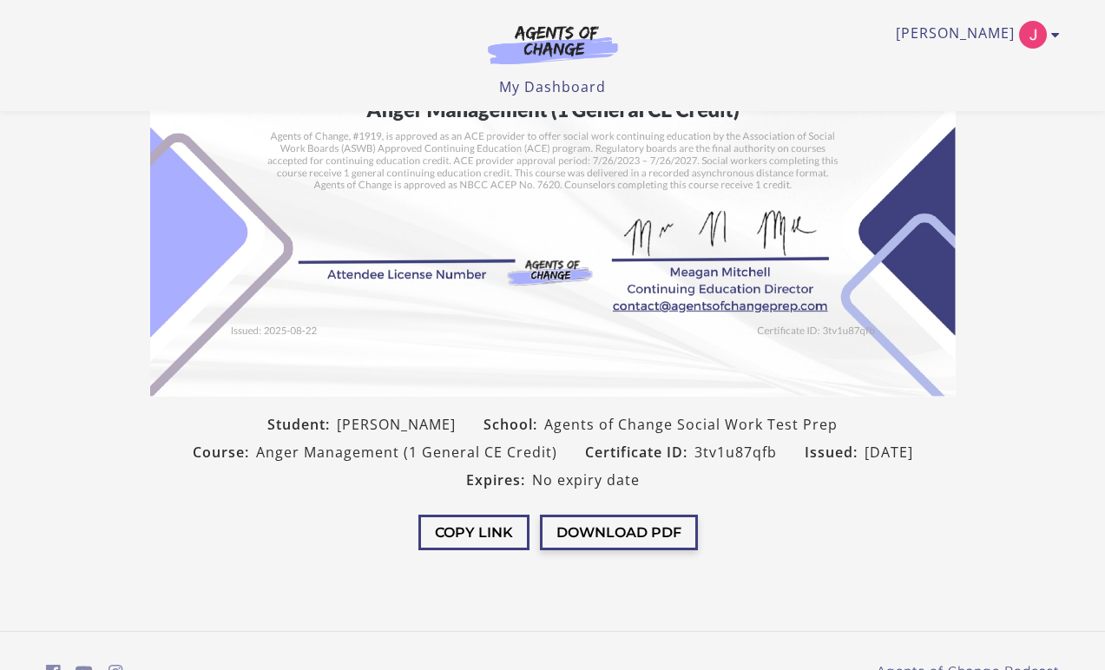
scroll to position [250, 0]
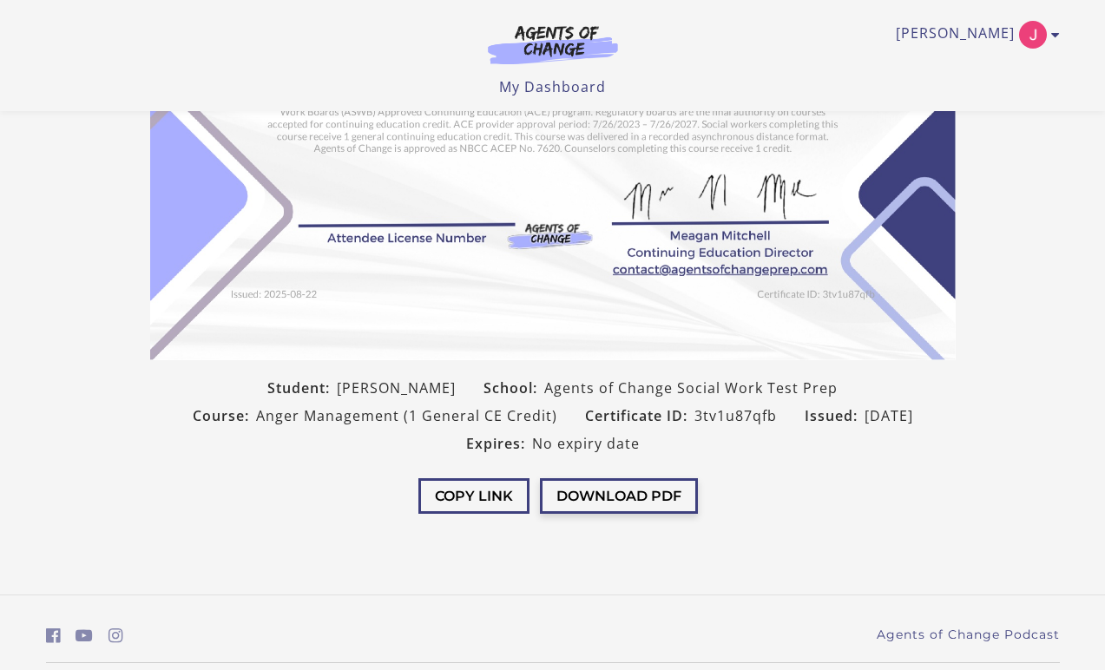
click at [605, 508] on button "Download PDF" at bounding box center [619, 496] width 158 height 36
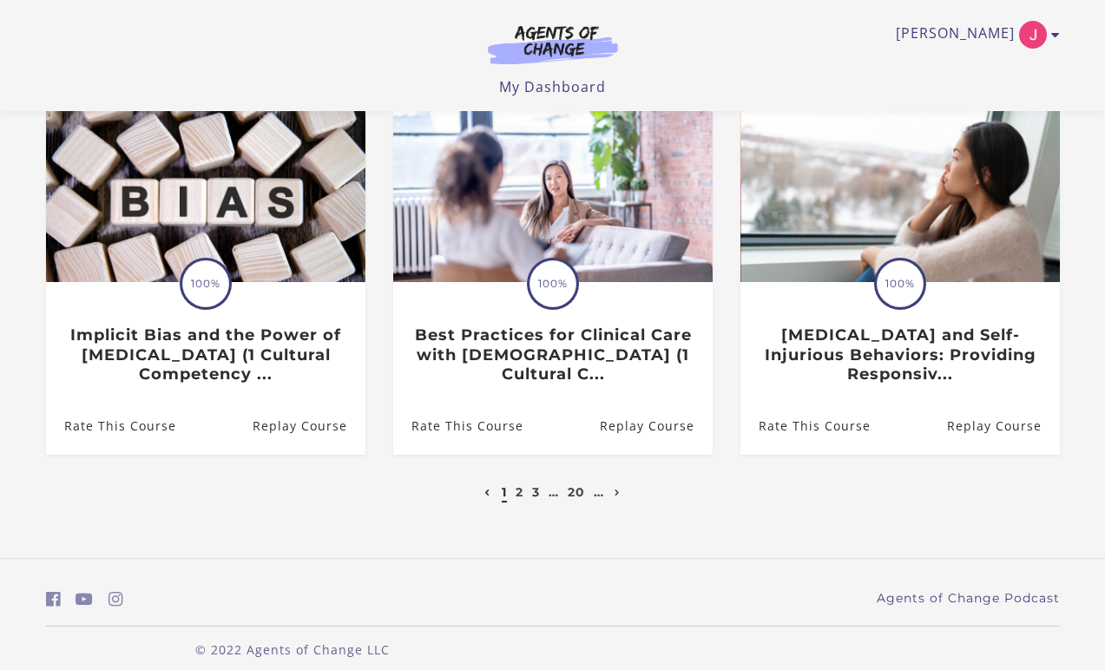
scroll to position [539, 0]
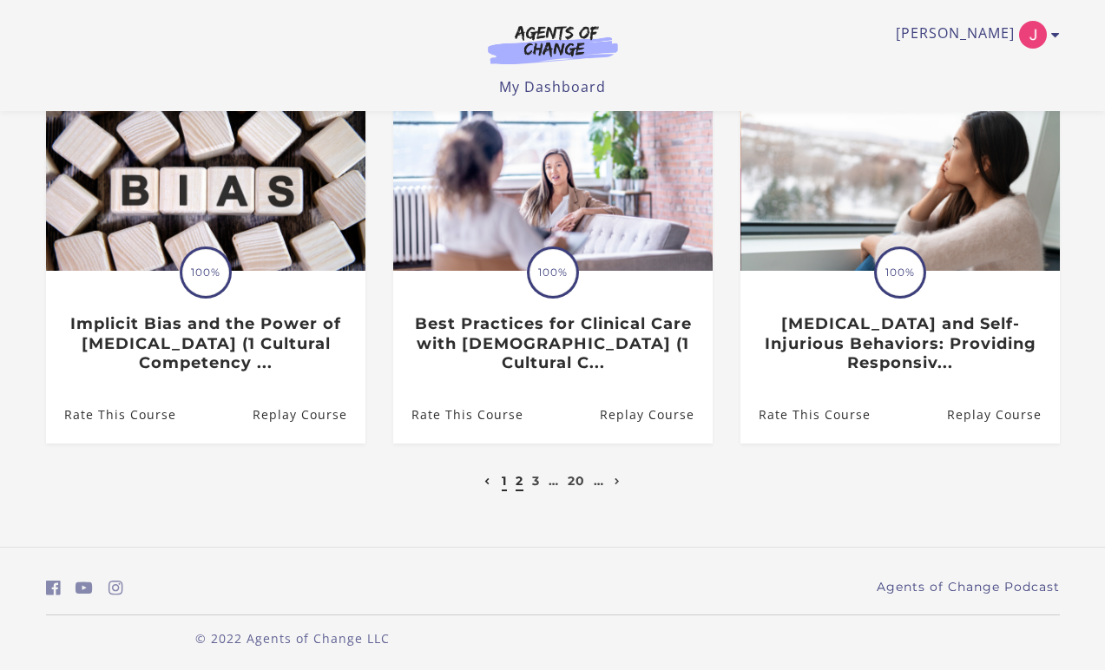
click at [521, 484] on link "2" at bounding box center [520, 481] width 8 height 16
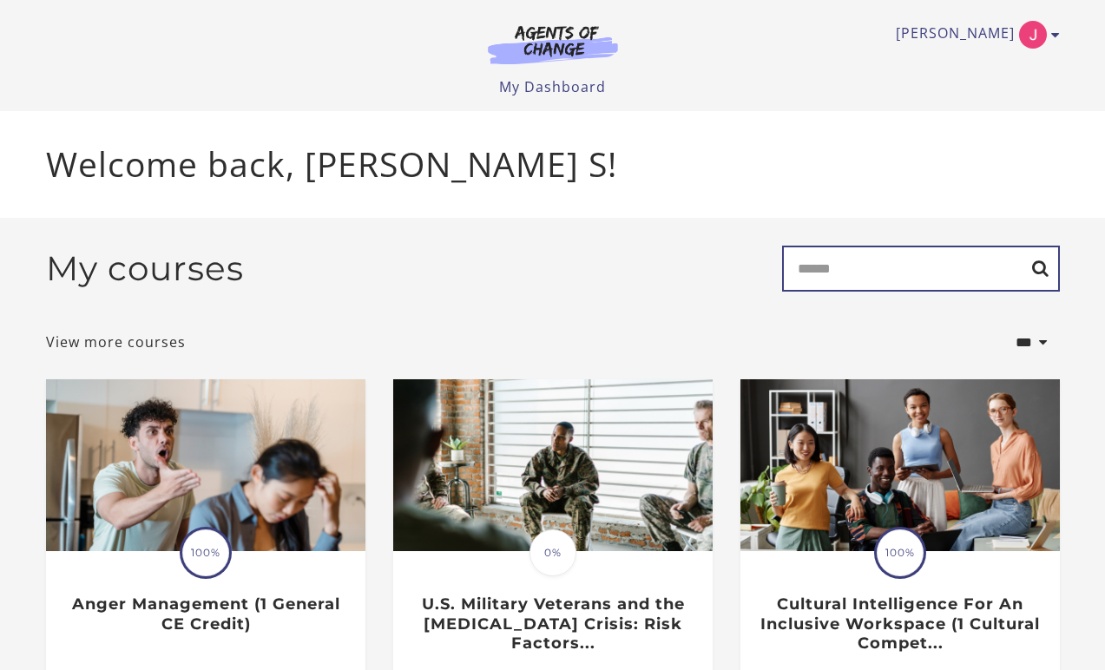
click at [860, 284] on input "Search" at bounding box center [921, 269] width 278 height 46
paste input "**********"
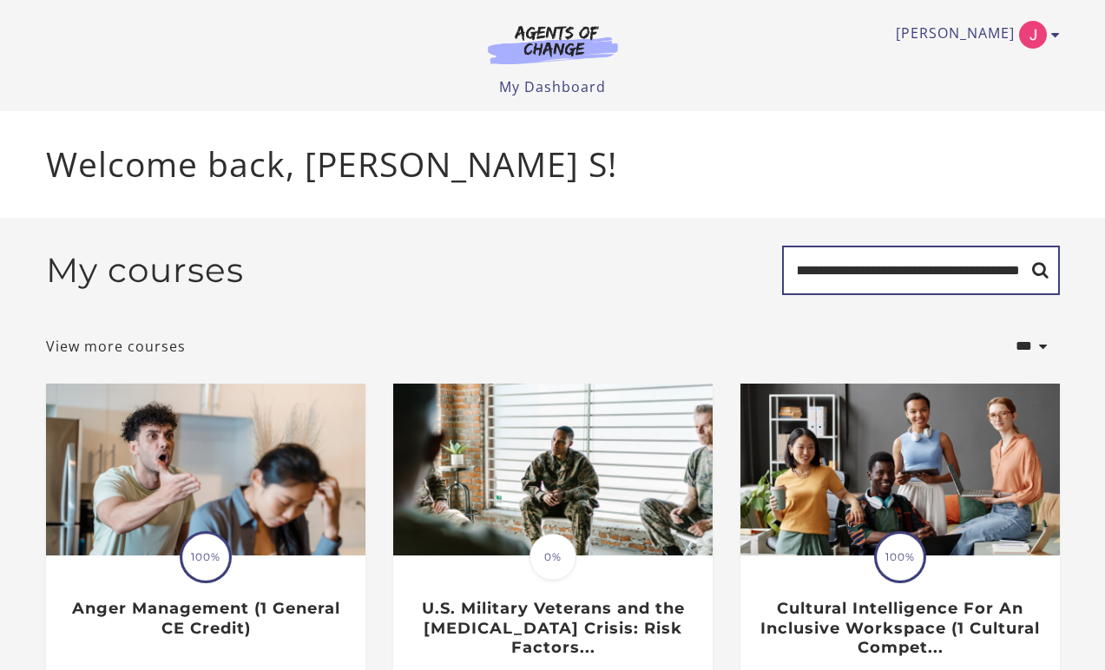
type input "**********"
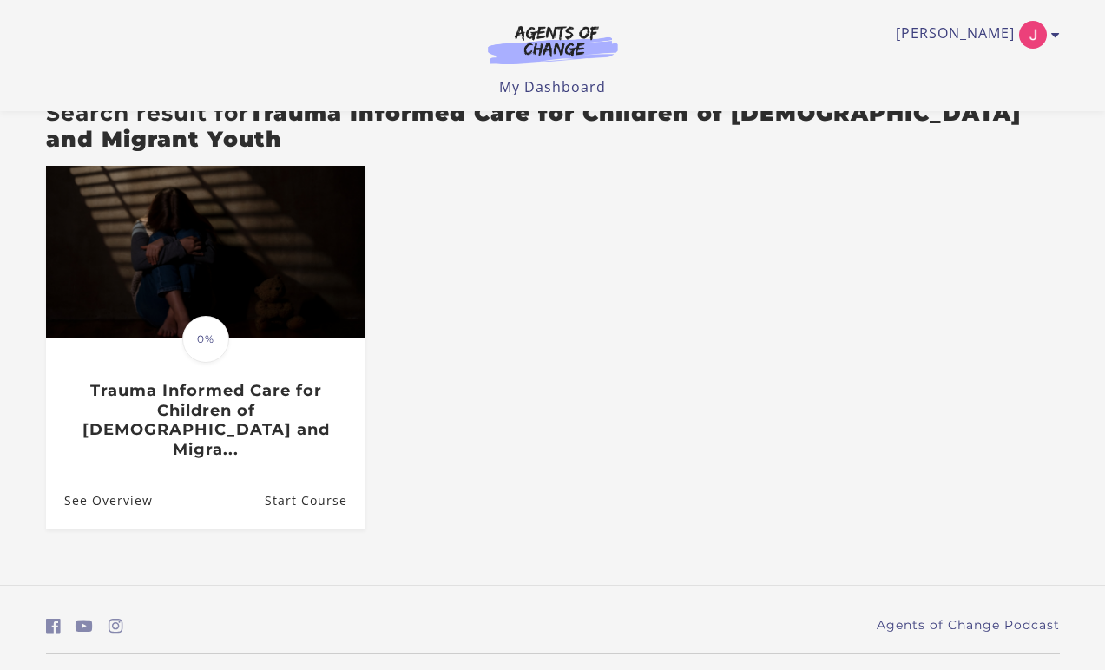
scroll to position [185, 0]
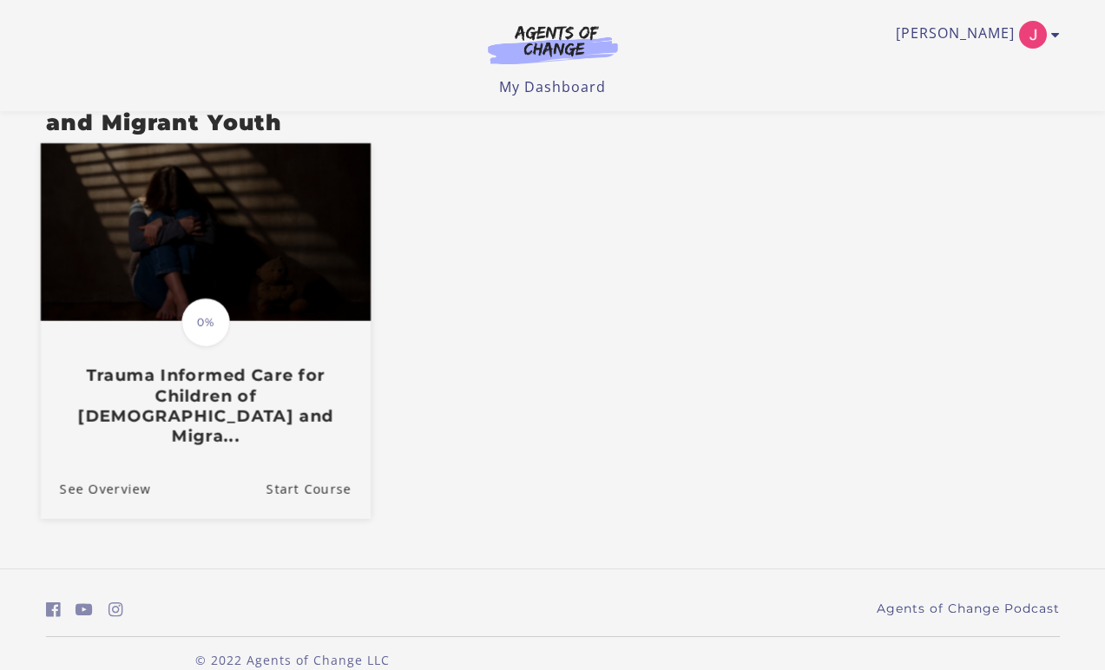
click at [326, 385] on h3 "Trauma Informed Care for Children of [DEMOGRAPHIC_DATA] and Migra..." at bounding box center [205, 406] width 292 height 81
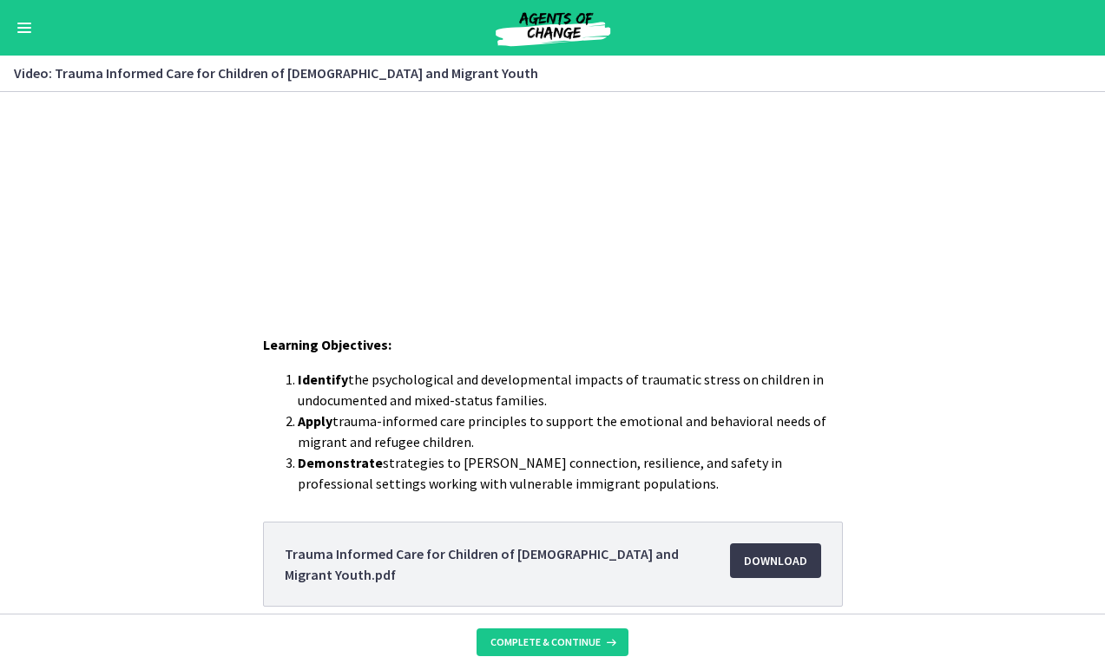
scroll to position [214, 0]
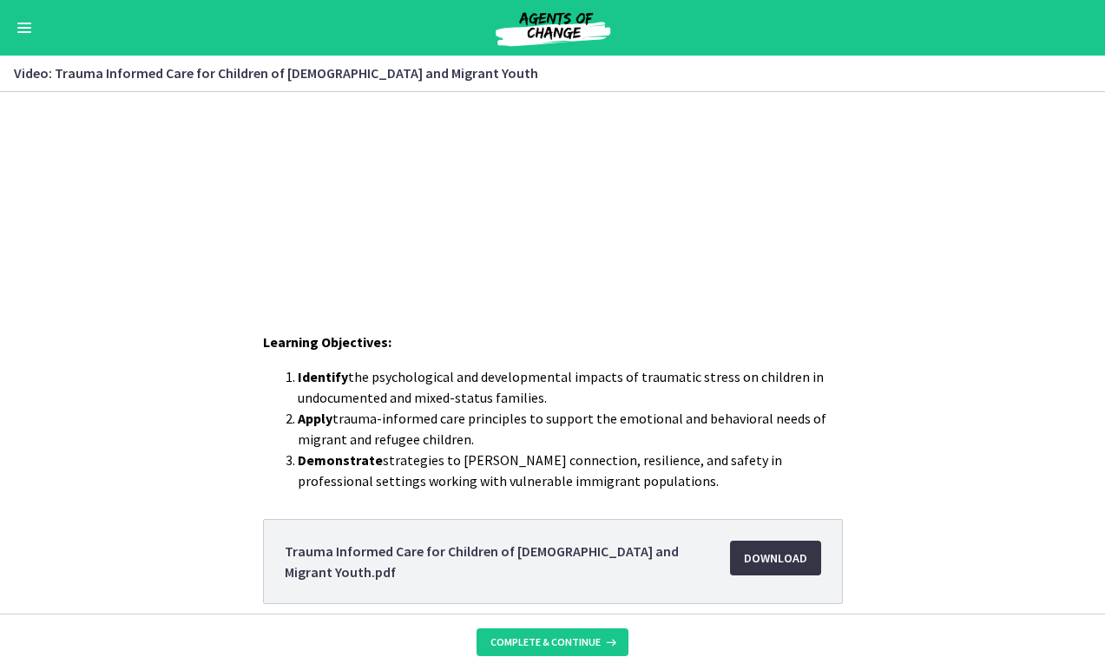
click at [805, 553] on span "Download Opens in a new window" at bounding box center [775, 558] width 63 height 21
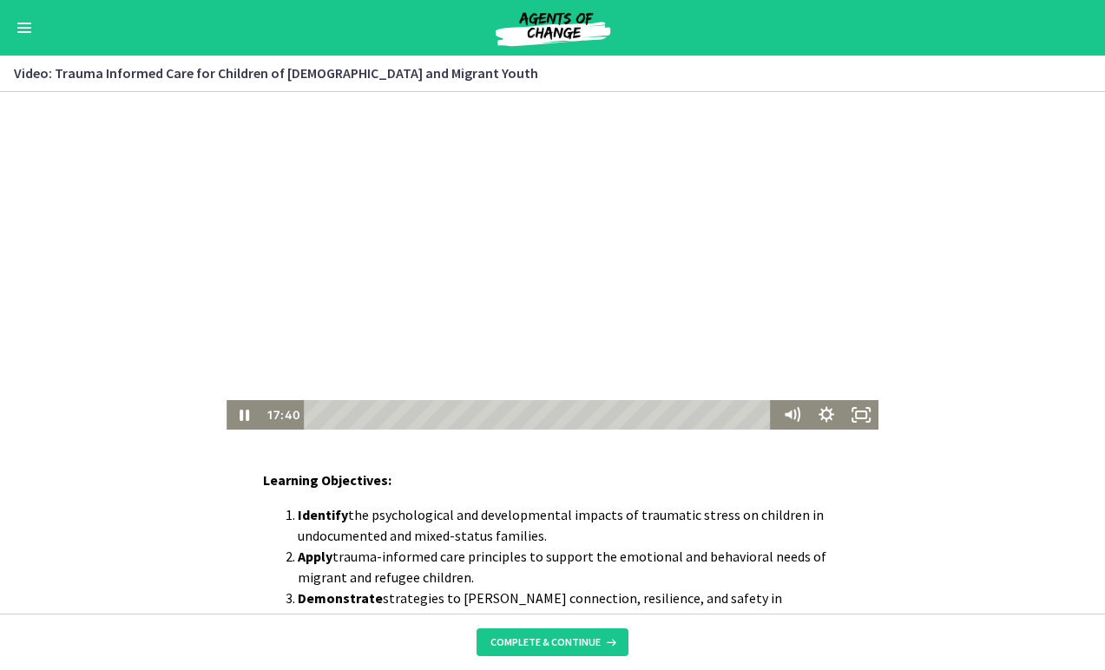
scroll to position [74, 0]
